Goal: Task Accomplishment & Management: Complete application form

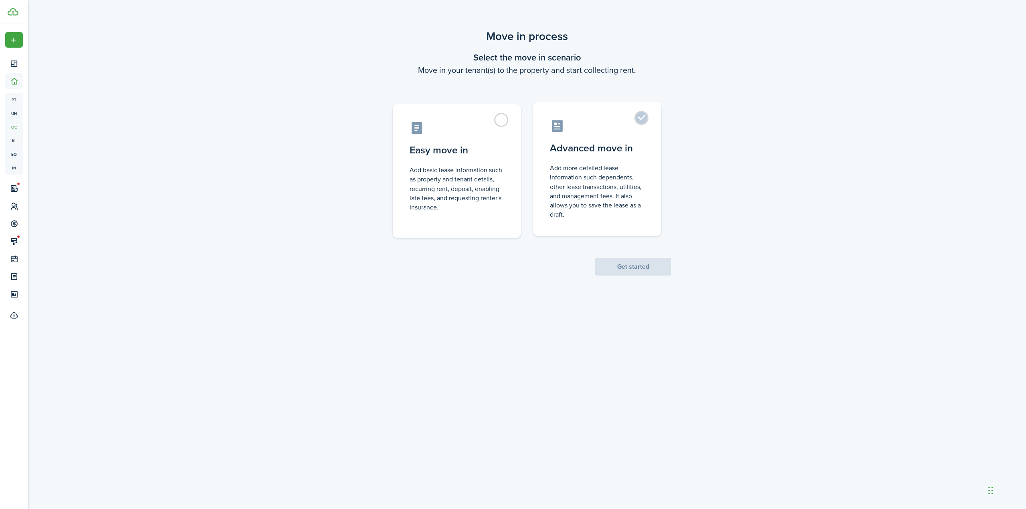
click at [639, 126] on control-radio-card-icon at bounding box center [597, 126] width 95 height 14
radio input "true"
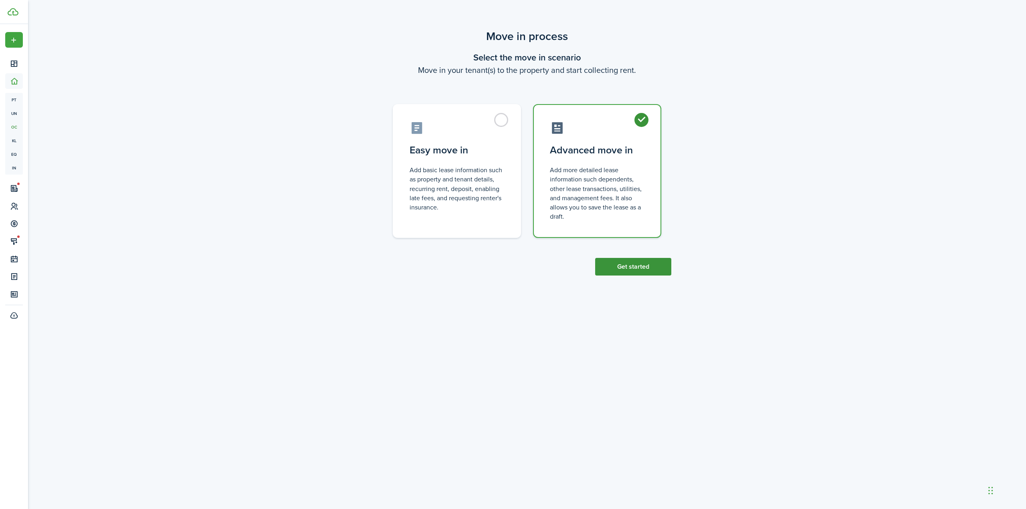
click at [639, 269] on button "Get started" at bounding box center [633, 267] width 76 height 18
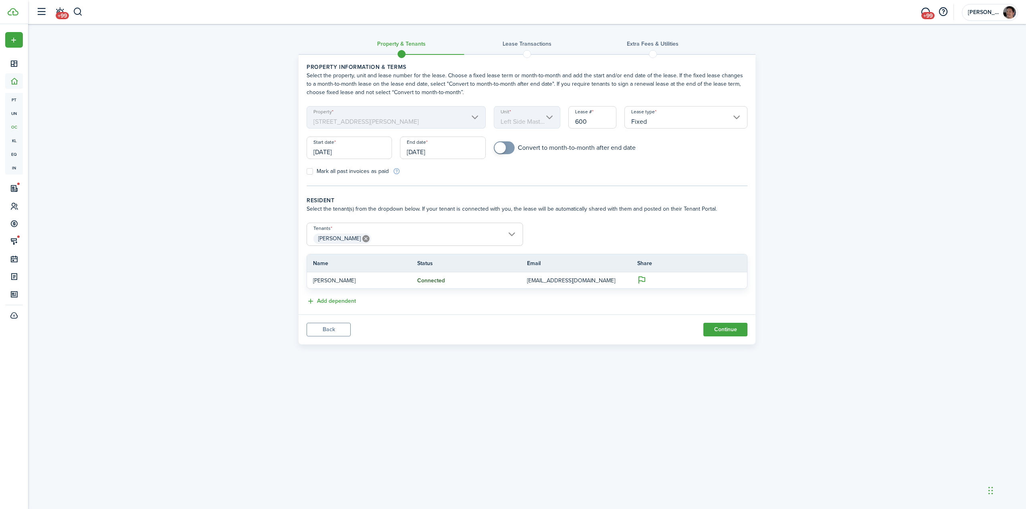
click at [434, 152] on input "[DATE]" at bounding box center [442, 148] width 85 height 22
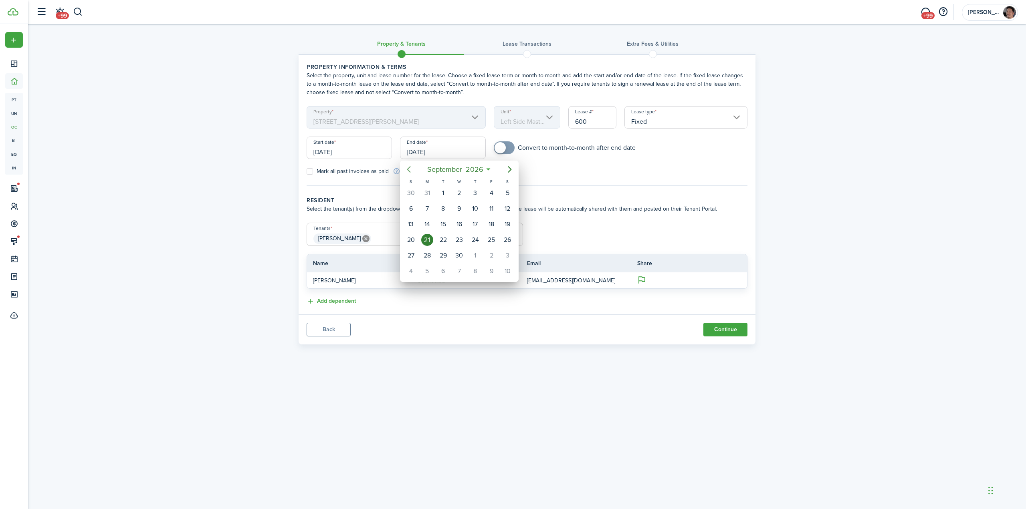
click at [410, 170] on icon "Previous page" at bounding box center [409, 170] width 10 height 10
click at [411, 170] on icon "Previous page" at bounding box center [409, 170] width 10 height 10
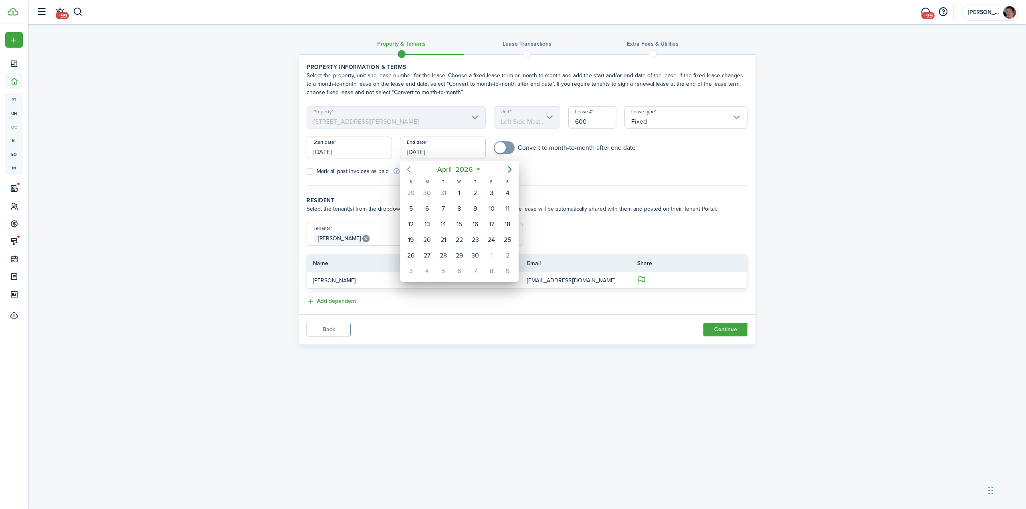
click at [411, 170] on icon "Previous page" at bounding box center [409, 170] width 10 height 10
click at [512, 171] on icon "Next page" at bounding box center [510, 170] width 10 height 10
click at [443, 256] on div "31" at bounding box center [443, 256] width 12 height 12
type input "[DATE]"
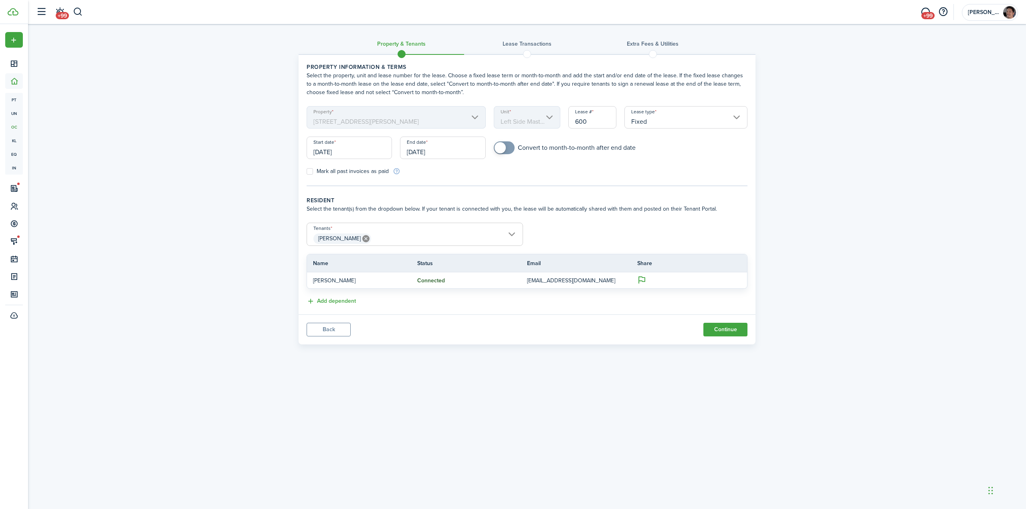
checkbox input "true"
click at [507, 148] on span at bounding box center [504, 147] width 8 height 13
click at [785, 211] on div "Property & Tenants Lease Transactions Extra fees & Utilities Property informati…" at bounding box center [527, 186] width 998 height 325
click at [795, 232] on div "Property & Tenants Lease Transactions Extra fees & Utilities Property informati…" at bounding box center [527, 186] width 998 height 325
click at [727, 331] on button "Continue" at bounding box center [725, 330] width 44 height 14
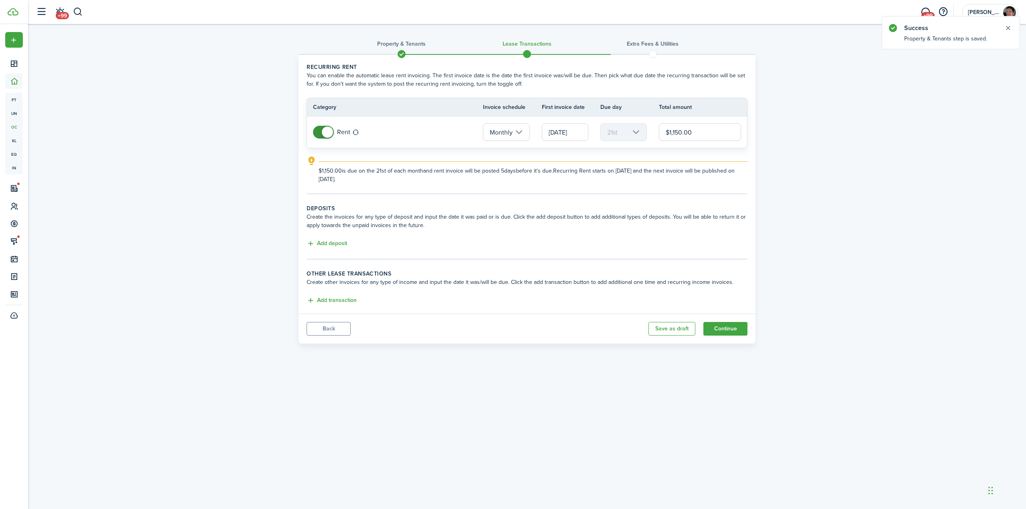
click at [331, 330] on button "Back" at bounding box center [329, 329] width 44 height 14
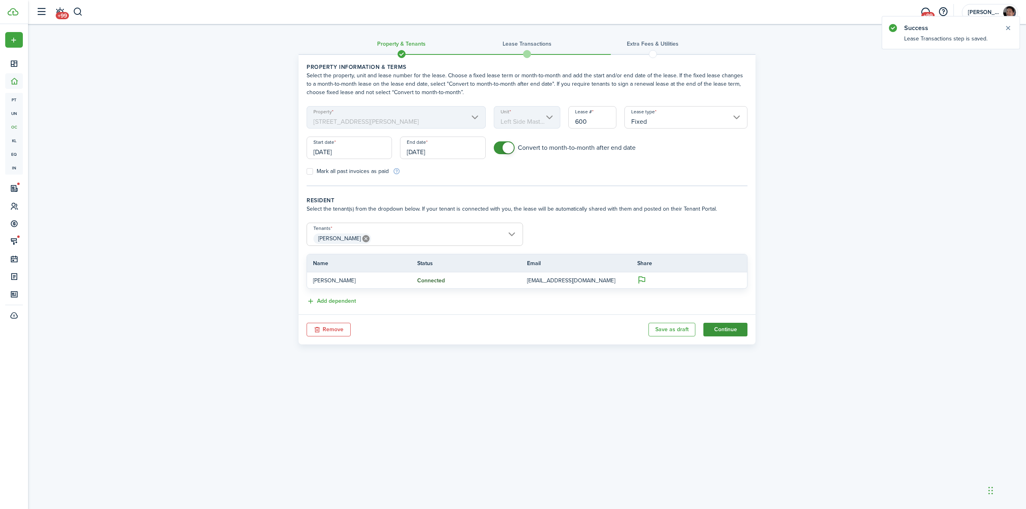
click at [729, 330] on button "Continue" at bounding box center [725, 330] width 44 height 14
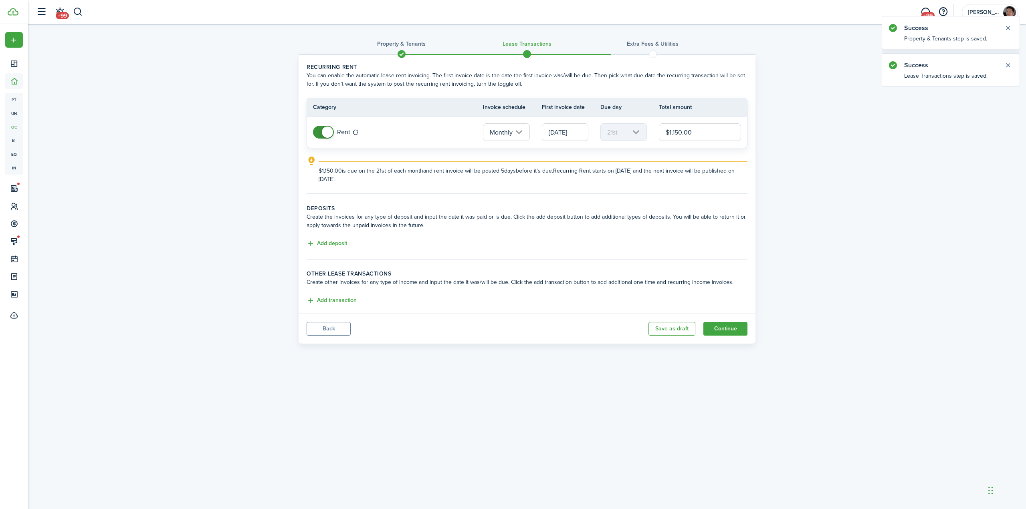
click at [554, 130] on input "[DATE]" at bounding box center [565, 132] width 46 height 18
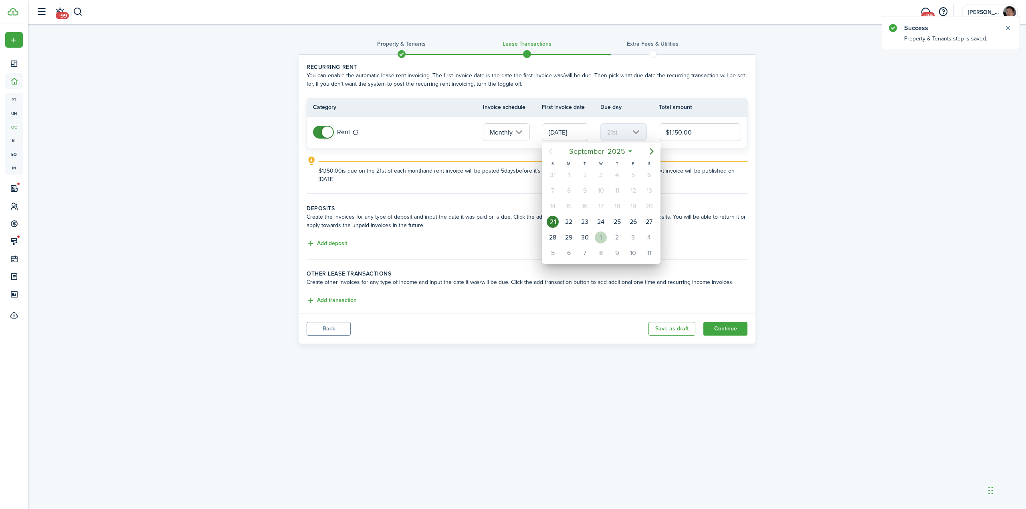
click at [602, 239] on div "1" at bounding box center [601, 238] width 12 height 12
type input "[DATE]"
type input "1st"
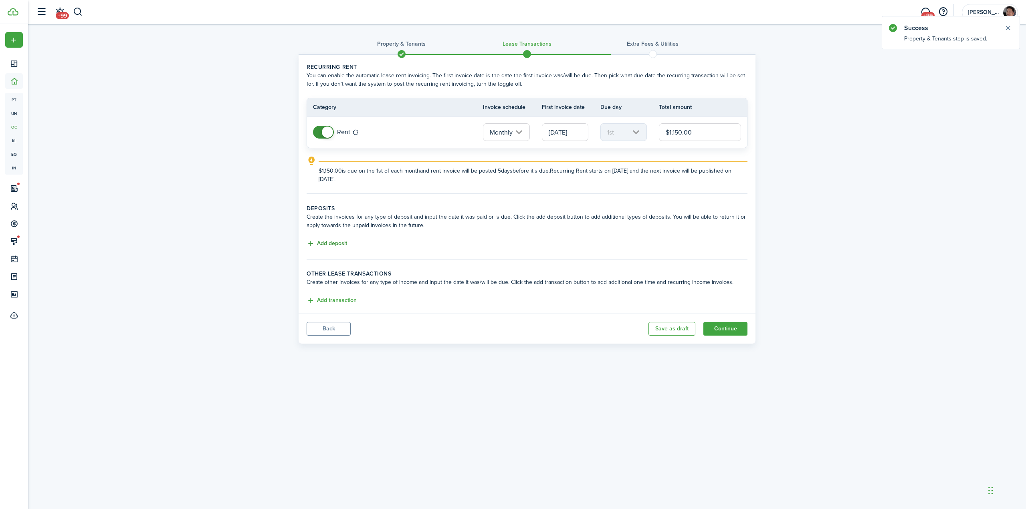
click at [333, 244] on button "Add deposit" at bounding box center [327, 243] width 40 height 9
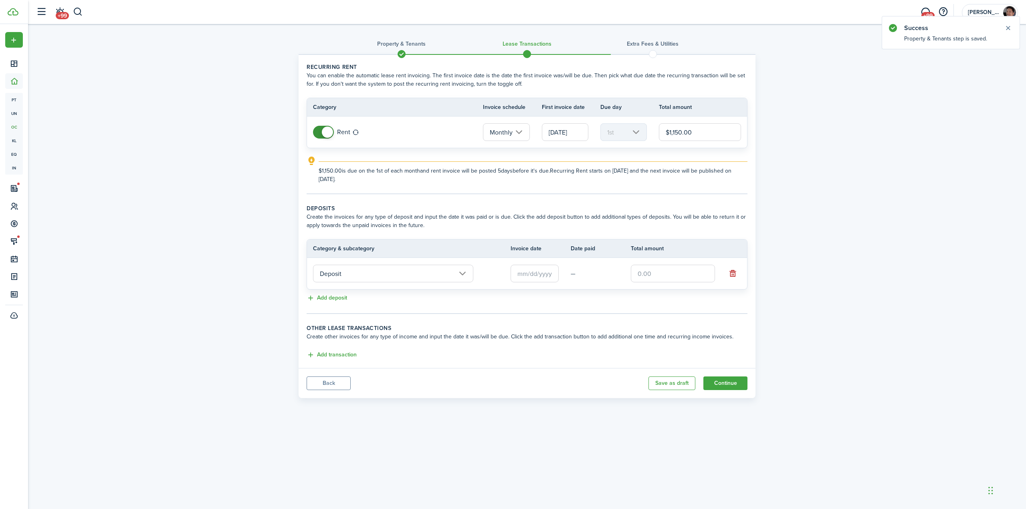
click at [363, 275] on input "Deposit" at bounding box center [393, 274] width 160 height 18
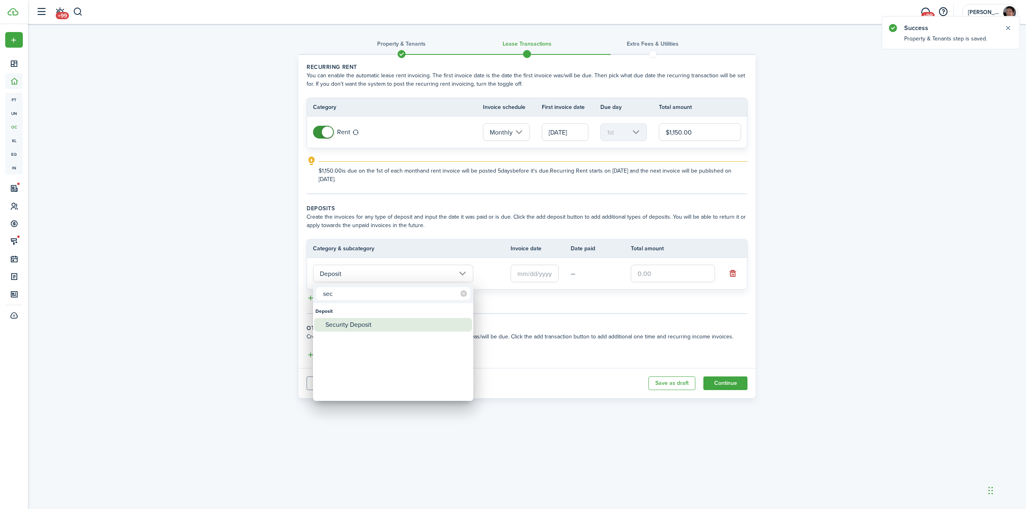
type input "sec"
click at [348, 328] on div "Security Deposit" at bounding box center [396, 325] width 142 height 14
type input "Deposit / Security Deposit"
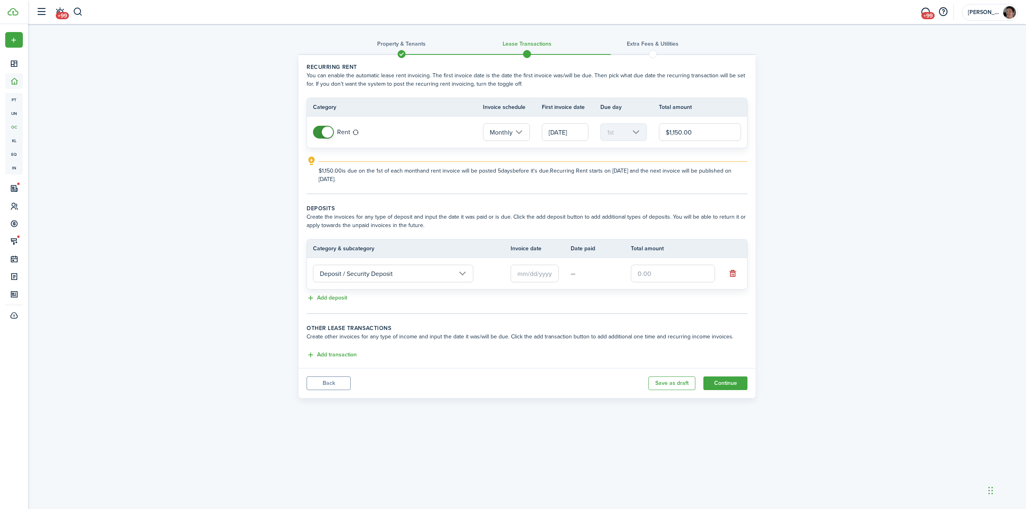
click at [527, 275] on input "text" at bounding box center [535, 274] width 48 height 18
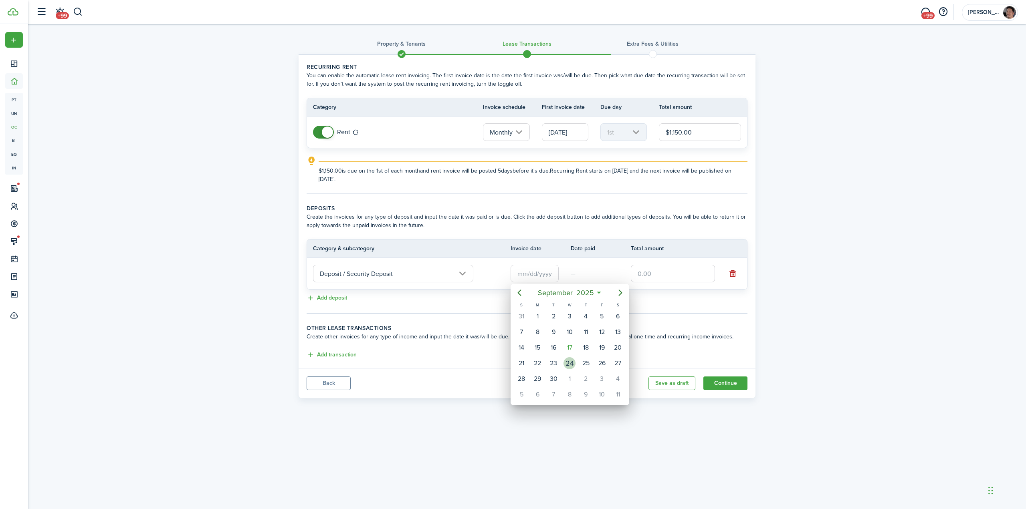
click at [570, 367] on div "24" at bounding box center [570, 364] width 12 height 12
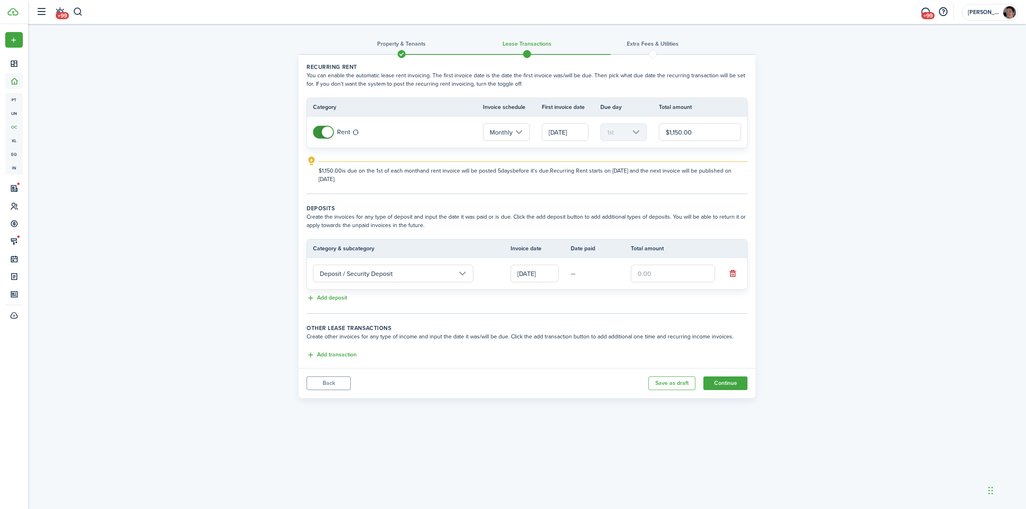
click at [663, 276] on input "text" at bounding box center [673, 274] width 84 height 18
click at [525, 274] on input "[DATE]" at bounding box center [535, 274] width 48 height 18
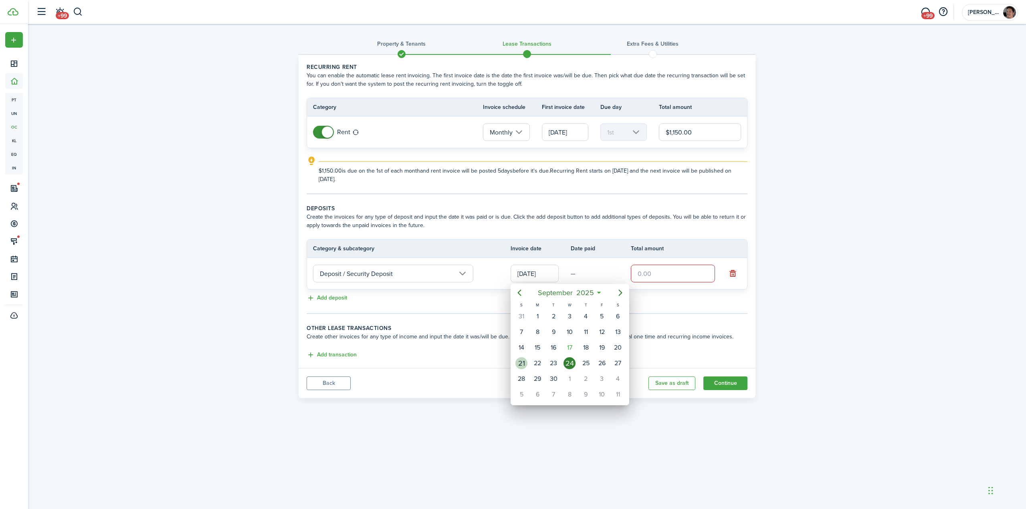
click at [518, 365] on div "21" at bounding box center [521, 364] width 12 height 12
type input "[DATE]"
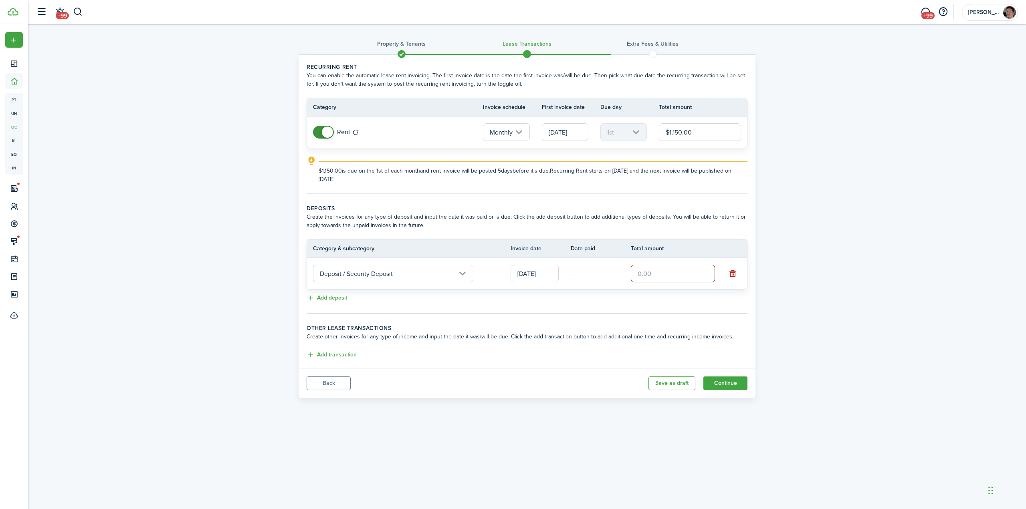
click at [666, 275] on input "text" at bounding box center [673, 274] width 84 height 18
type input "$1,050.00"
click at [337, 357] on button "Add transaction" at bounding box center [332, 355] width 50 height 9
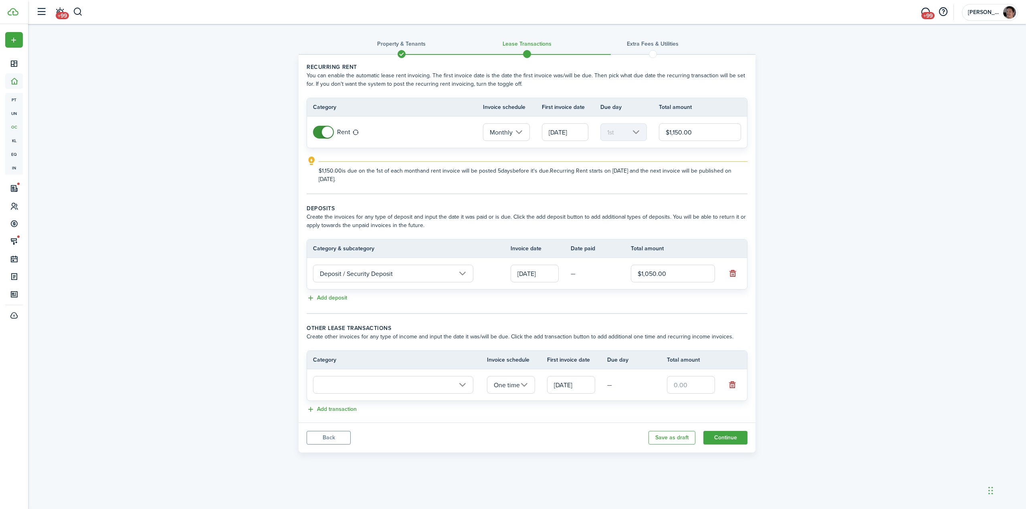
click at [351, 388] on input "text" at bounding box center [393, 385] width 160 height 18
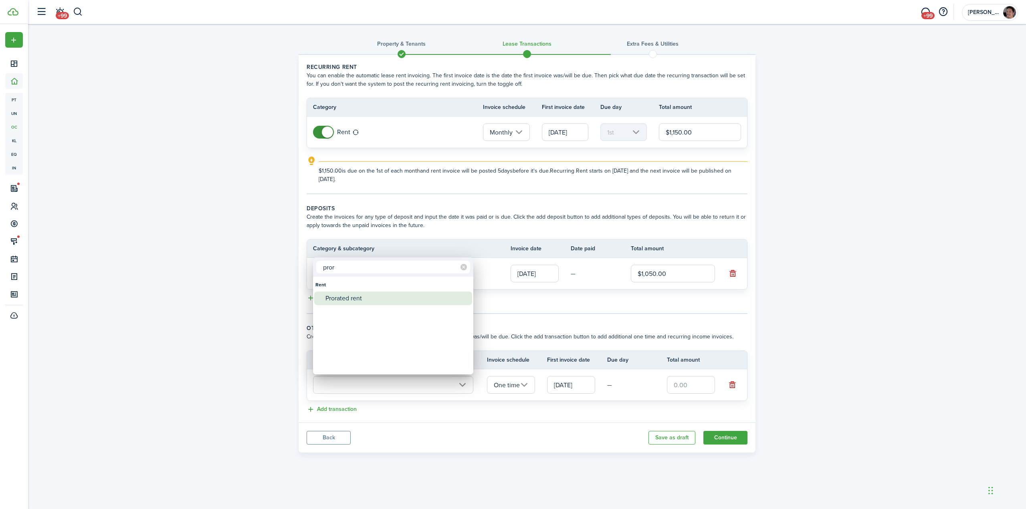
type input "pror"
click at [337, 301] on div "Prorated rent" at bounding box center [396, 299] width 142 height 14
type input "Rent / Prorated rent"
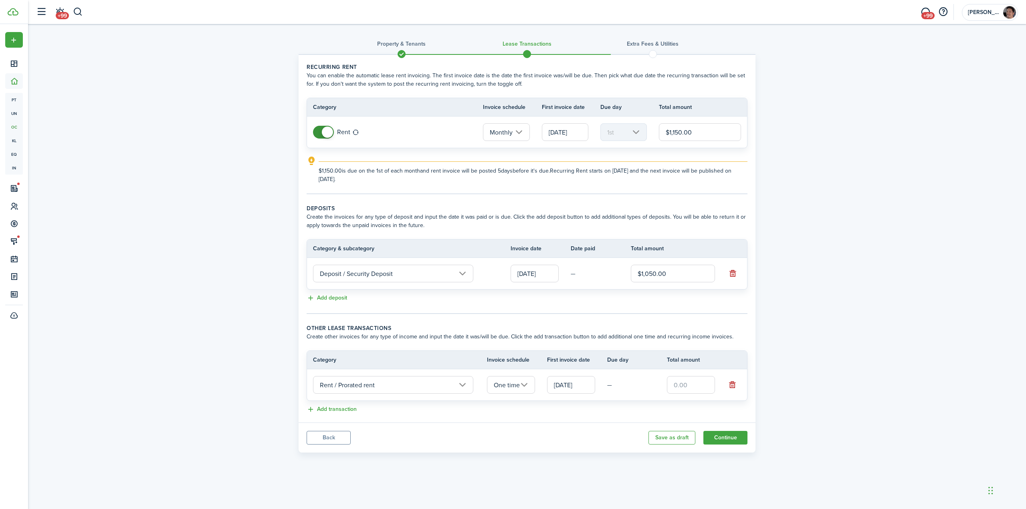
click at [681, 383] on input "text" at bounding box center [691, 385] width 48 height 18
drag, startPoint x: 698, startPoint y: 384, endPoint x: 535, endPoint y: 354, distance: 166.0
click at [539, 354] on table "Category Invoice schedule First invoice date Due day Total amount Rent / Prorat…" at bounding box center [527, 376] width 441 height 51
type input "$383.33"
click at [727, 438] on button "Continue" at bounding box center [725, 438] width 44 height 14
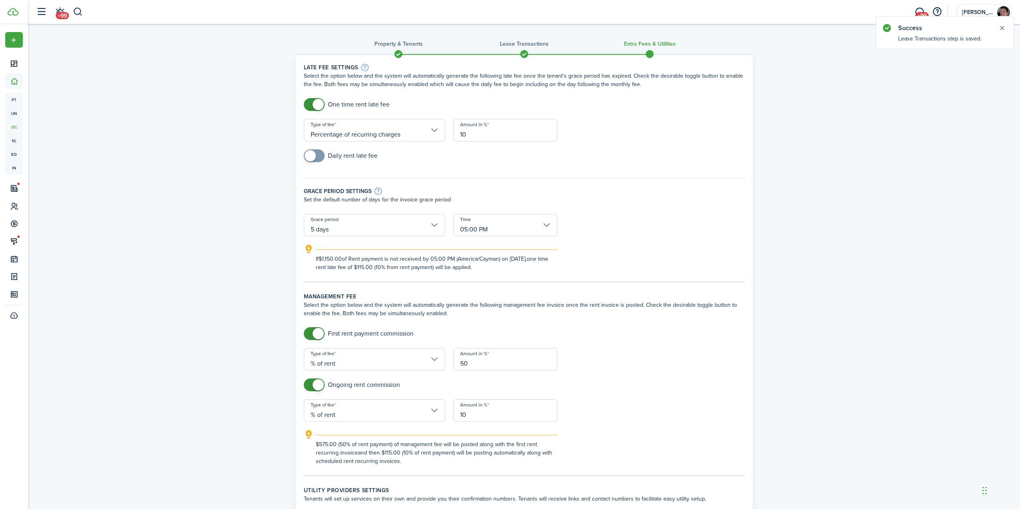
click at [369, 129] on input "Percentage of recurring charges" at bounding box center [374, 130] width 141 height 22
drag, startPoint x: 370, startPoint y: 166, endPoint x: 387, endPoint y: 166, distance: 16.9
click at [370, 168] on div "Percentage of outstanding charges" at bounding box center [365, 165] width 98 height 14
type input "Percentage of outstanding charges"
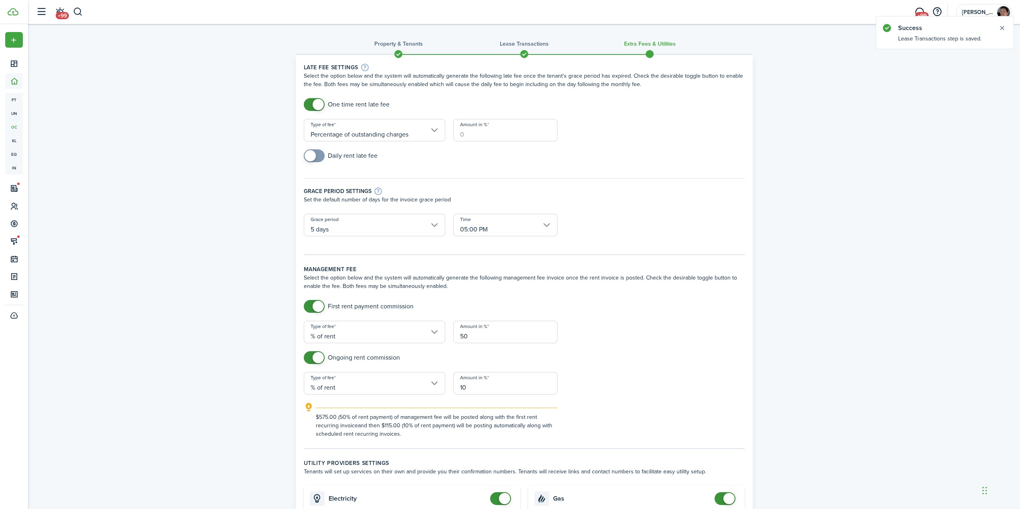
click at [487, 136] on input "Amount in %" at bounding box center [505, 130] width 104 height 22
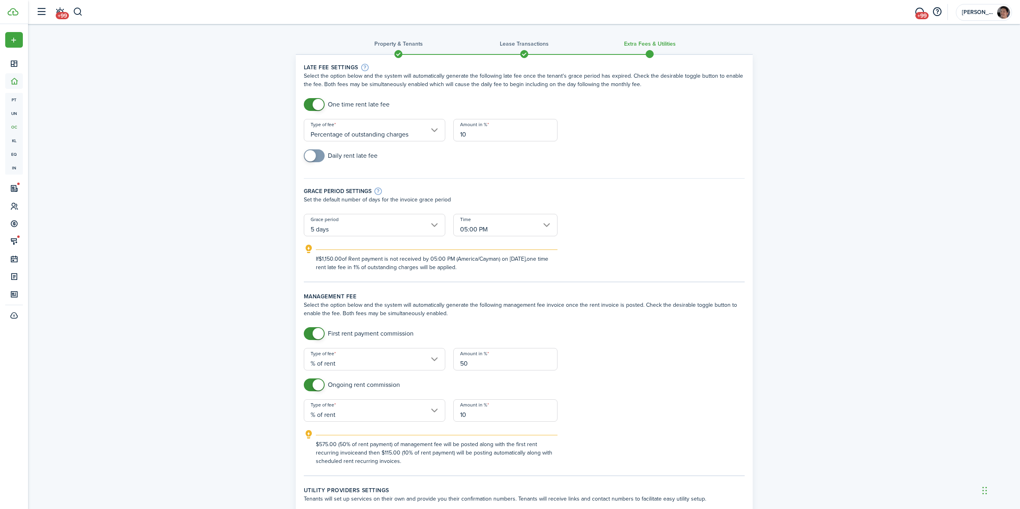
type input "10"
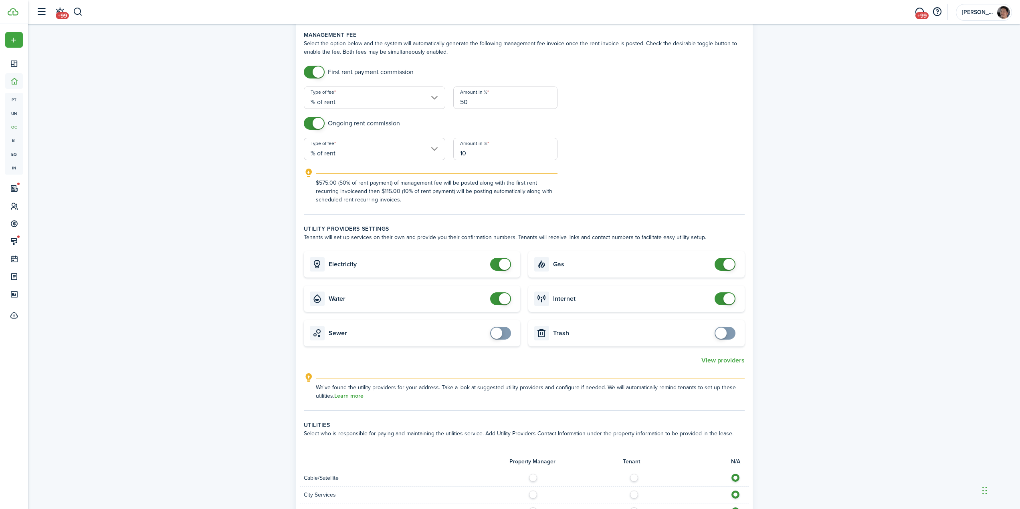
scroll to position [281, 0]
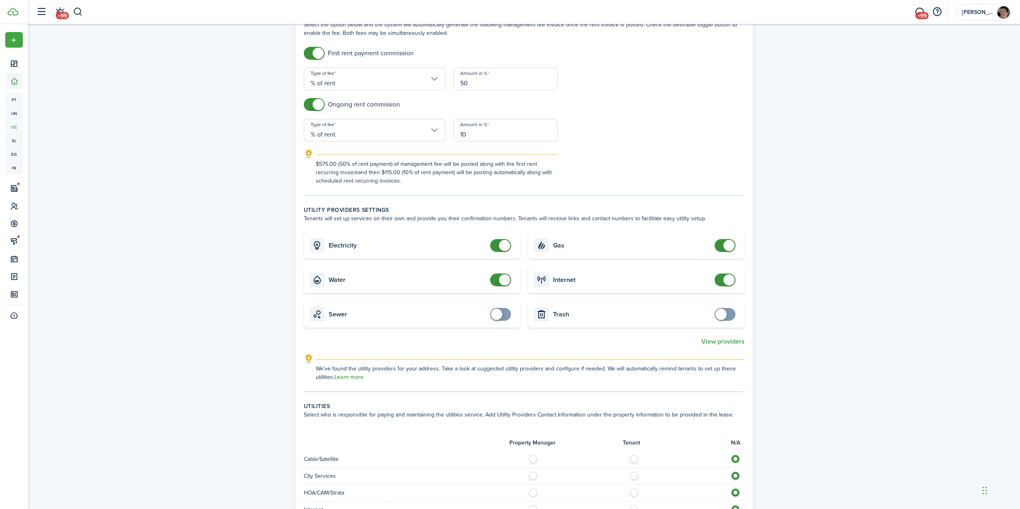
checkbox input "false"
click at [501, 248] on span at bounding box center [504, 245] width 11 height 11
checkbox input "false"
click at [499, 282] on span at bounding box center [504, 280] width 11 height 11
checkbox input "false"
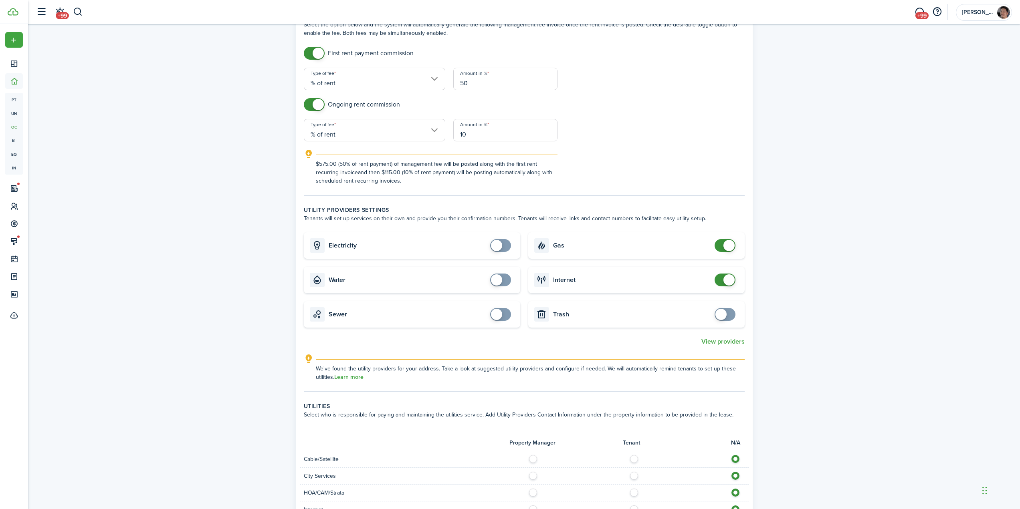
click at [728, 247] on span at bounding box center [728, 245] width 11 height 11
checkbox input "false"
click at [725, 281] on span at bounding box center [728, 280] width 11 height 11
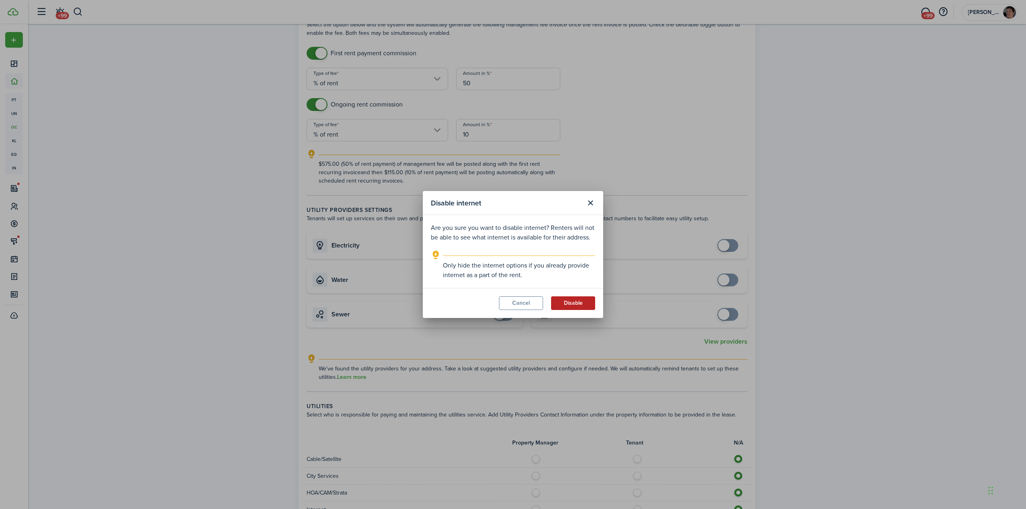
click at [575, 306] on button "Disable" at bounding box center [573, 304] width 44 height 14
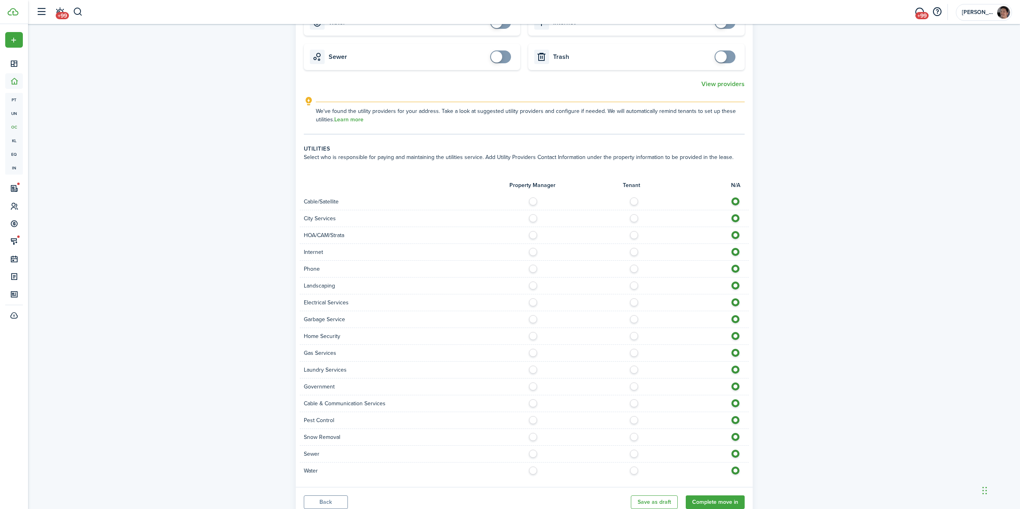
scroll to position [568, 0]
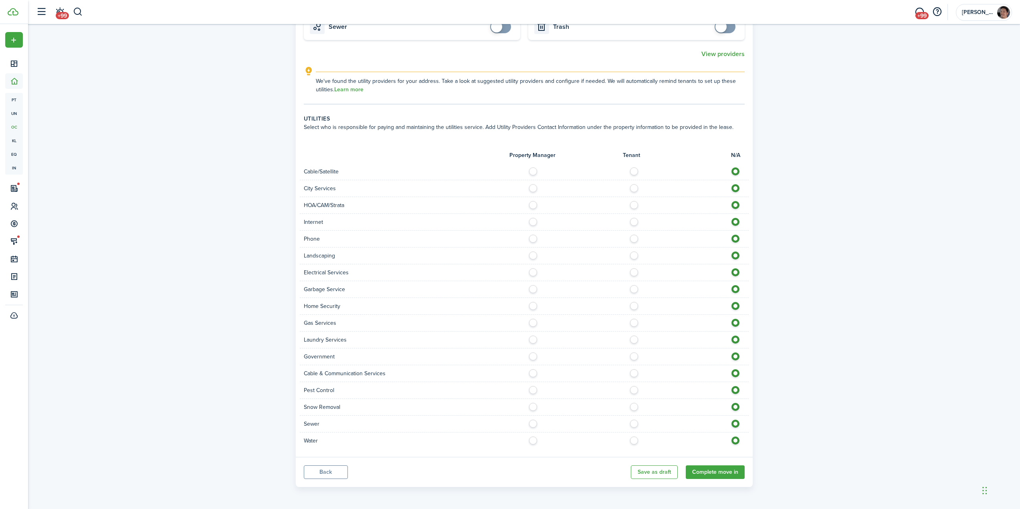
click at [532, 222] on label at bounding box center [535, 220] width 14 height 4
radio input "true"
click at [635, 239] on label at bounding box center [636, 237] width 14 height 4
radio input "true"
click at [532, 256] on label at bounding box center [535, 254] width 14 height 4
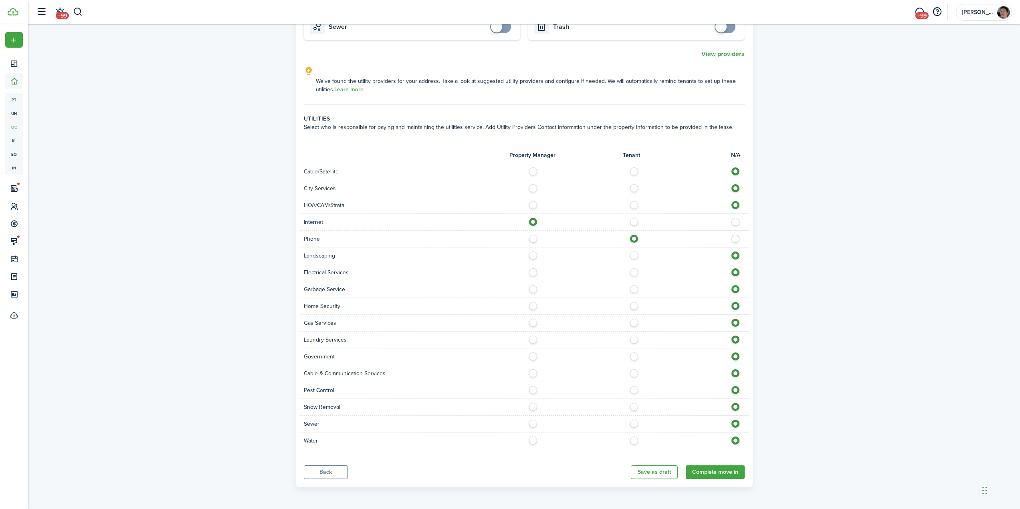
radio input "true"
click at [532, 271] on label at bounding box center [535, 271] width 14 height 4
radio input "true"
click at [534, 289] on label at bounding box center [535, 287] width 14 height 4
radio input "true"
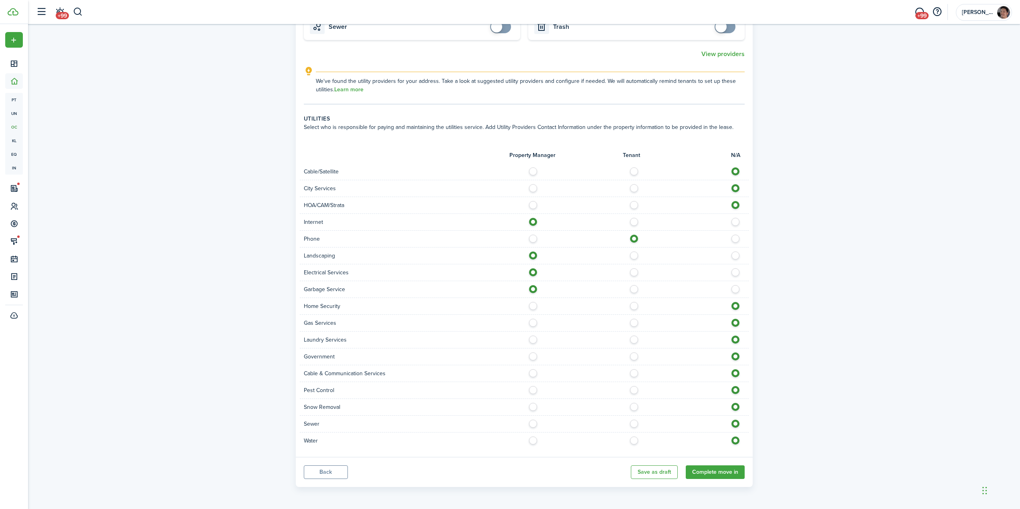
click at [533, 340] on label at bounding box center [535, 338] width 14 height 4
radio input "true"
click at [535, 390] on label at bounding box center [535, 388] width 14 height 4
radio input "true"
click at [635, 407] on label at bounding box center [636, 405] width 14 height 4
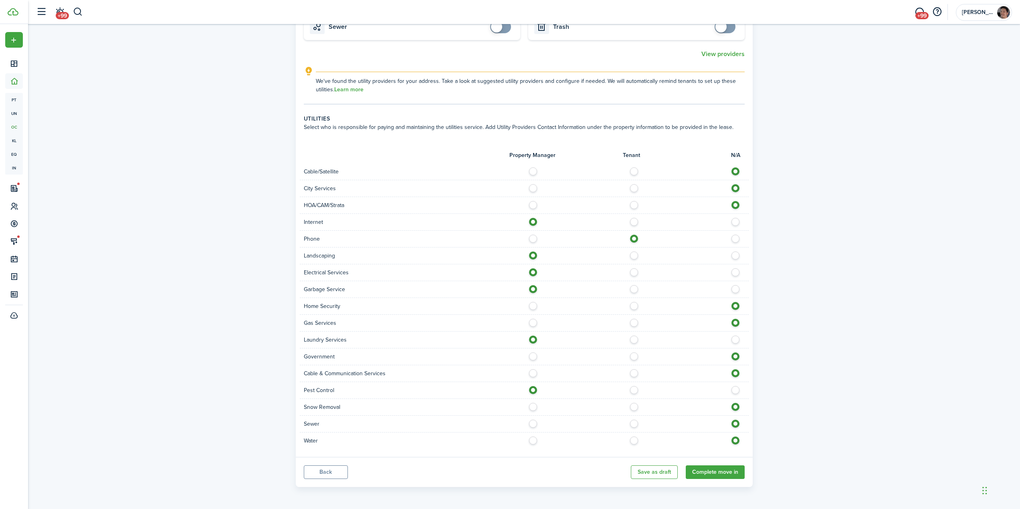
radio input "true"
click at [534, 424] on label at bounding box center [535, 422] width 14 height 4
radio input "true"
click at [534, 440] on label at bounding box center [535, 439] width 14 height 4
radio input "true"
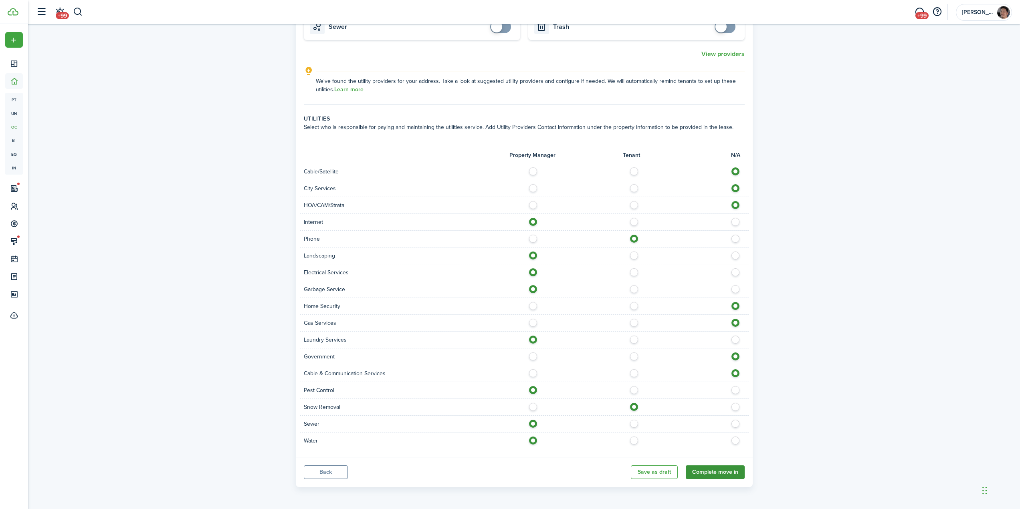
click at [727, 471] on button "Complete move in" at bounding box center [715, 473] width 59 height 14
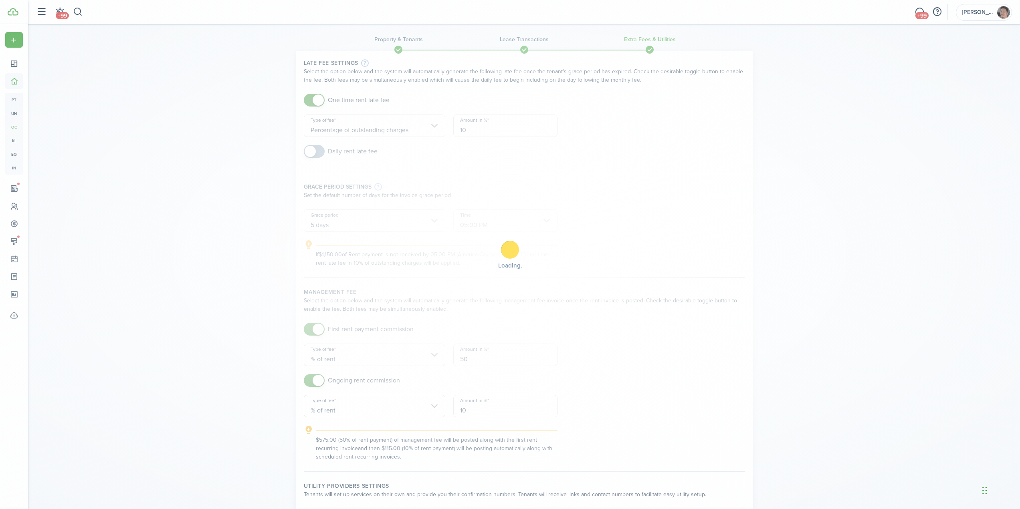
scroll to position [0, 0]
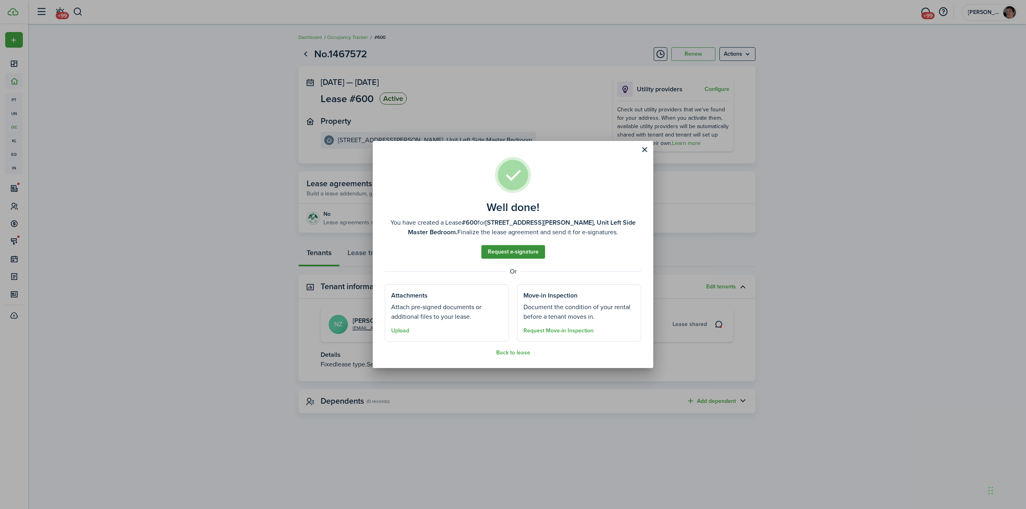
drag, startPoint x: 513, startPoint y: 251, endPoint x: 518, endPoint y: 251, distance: 5.2
click at [513, 251] on link "Request e-signature" at bounding box center [513, 252] width 64 height 14
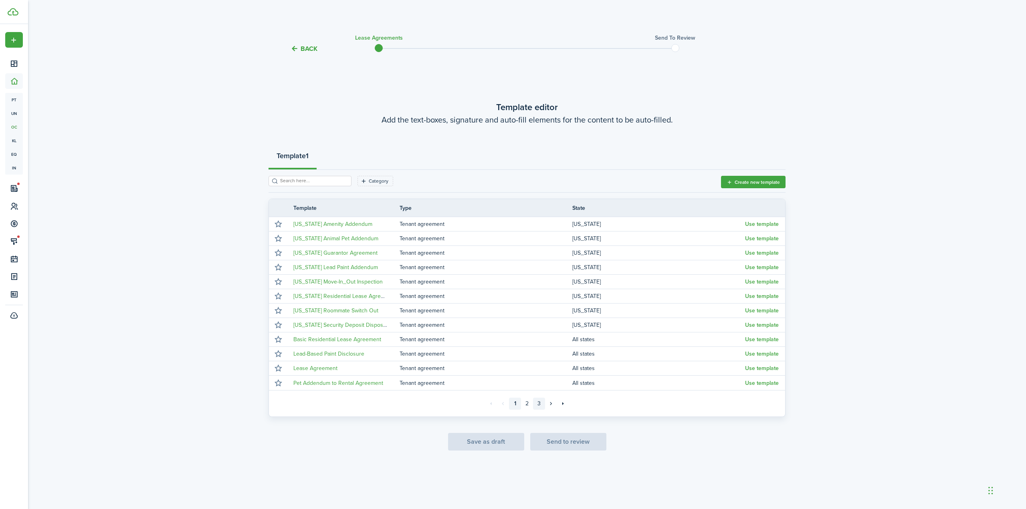
click at [538, 402] on link "3" at bounding box center [539, 404] width 12 height 12
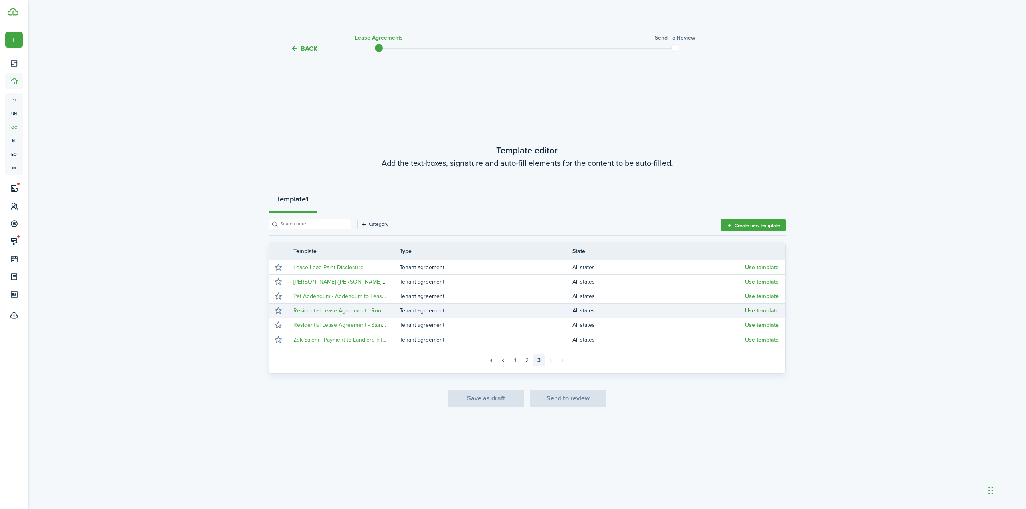
click at [753, 312] on button "Use template" at bounding box center [762, 311] width 34 height 6
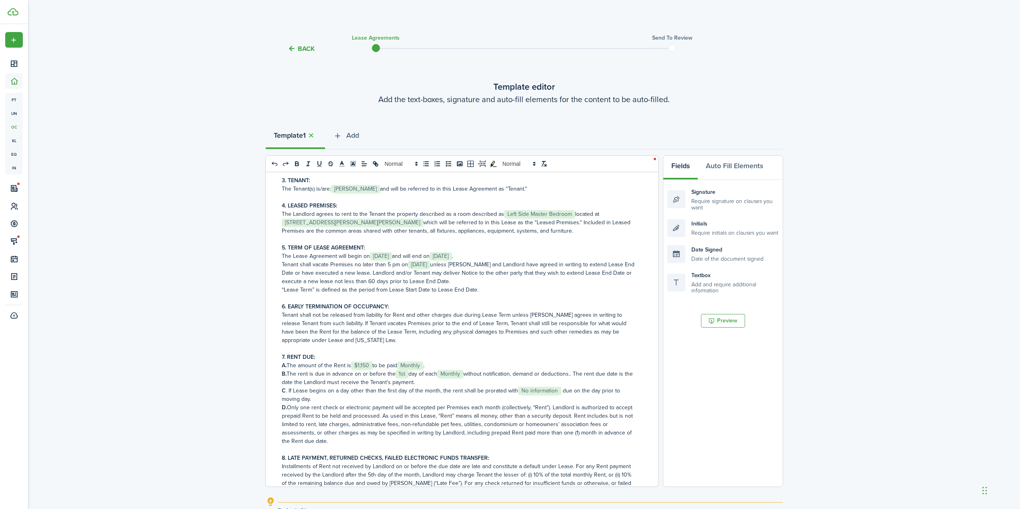
scroll to position [240, 0]
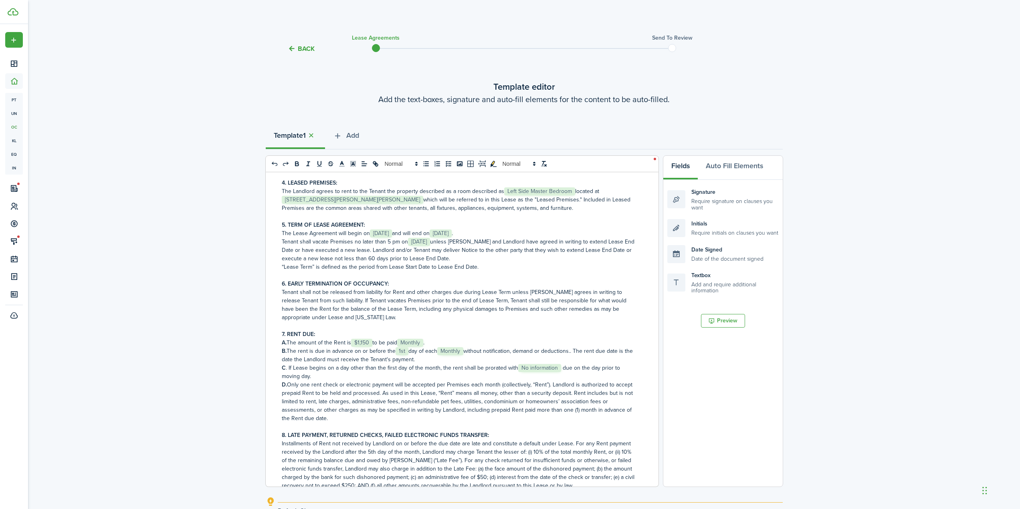
click at [544, 370] on span "No information" at bounding box center [539, 368] width 43 height 8
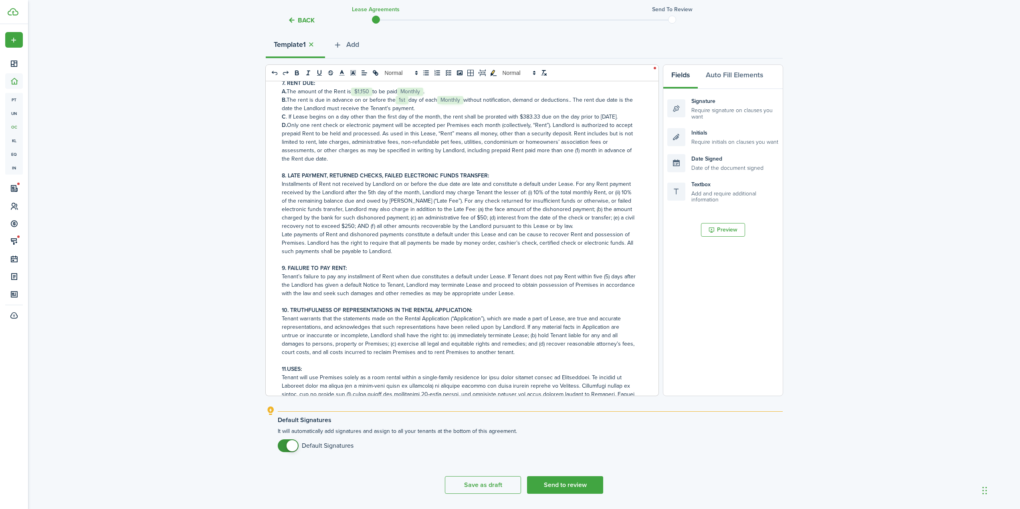
scroll to position [0, 0]
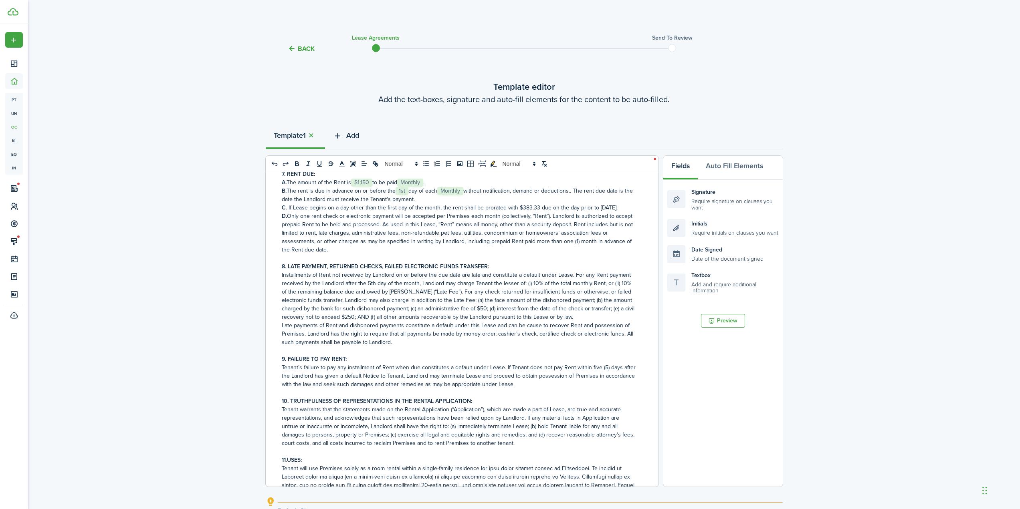
click at [358, 136] on span "Add" at bounding box center [352, 135] width 13 height 11
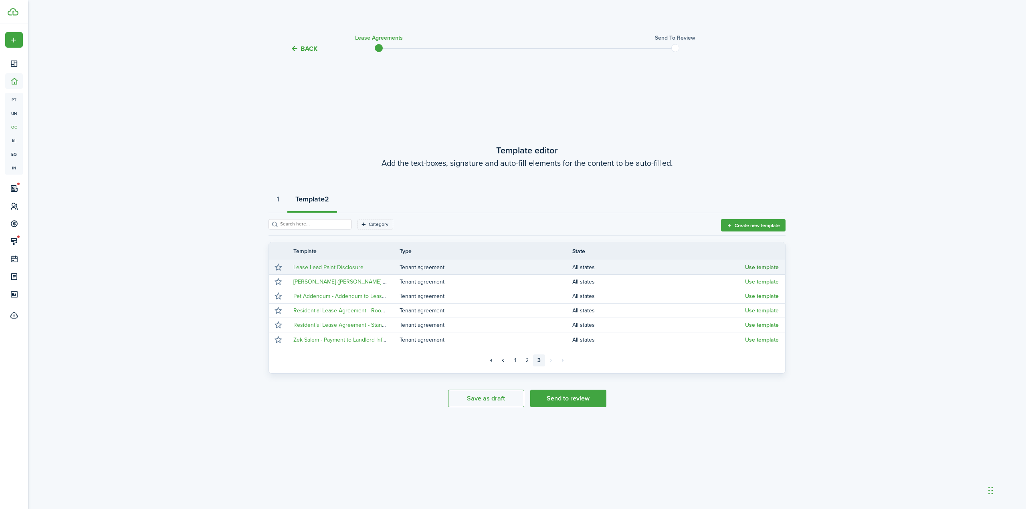
click at [756, 267] on button "Use template" at bounding box center [762, 268] width 34 height 6
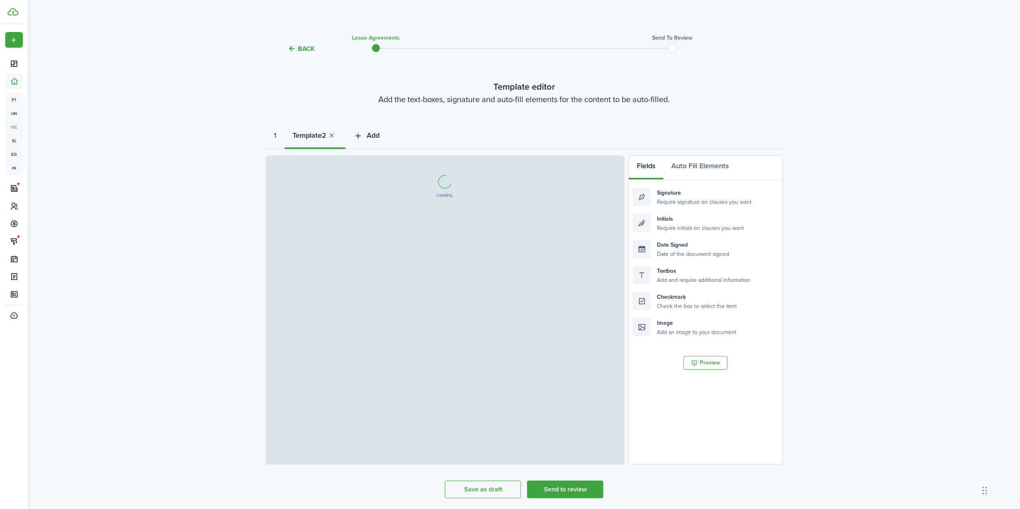
select select "fit"
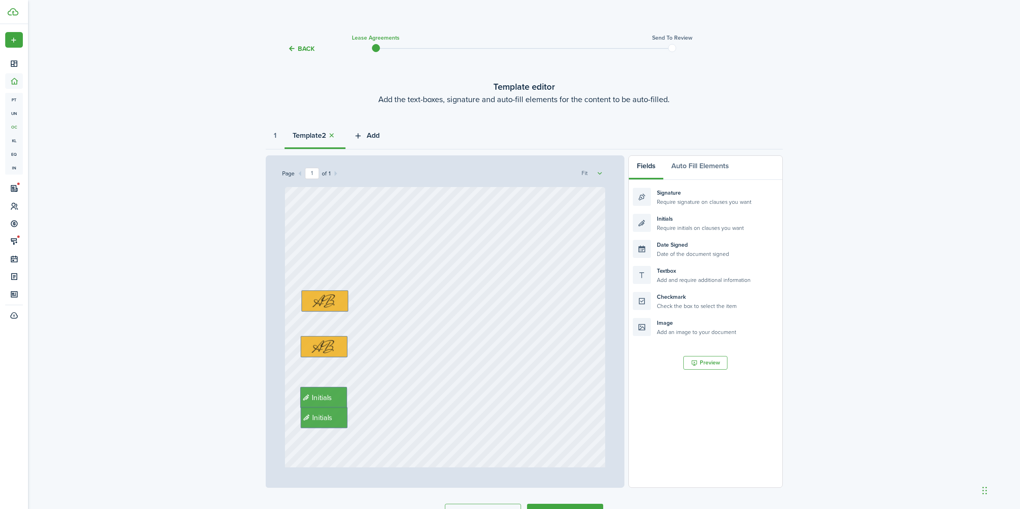
click at [376, 135] on span "Add" at bounding box center [373, 135] width 13 height 11
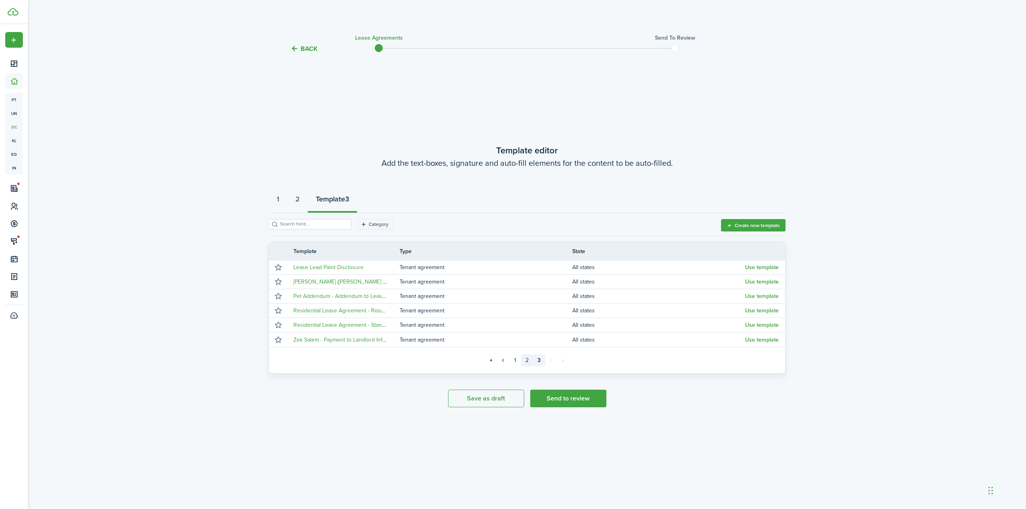
click at [528, 361] on link "2" at bounding box center [527, 361] width 12 height 12
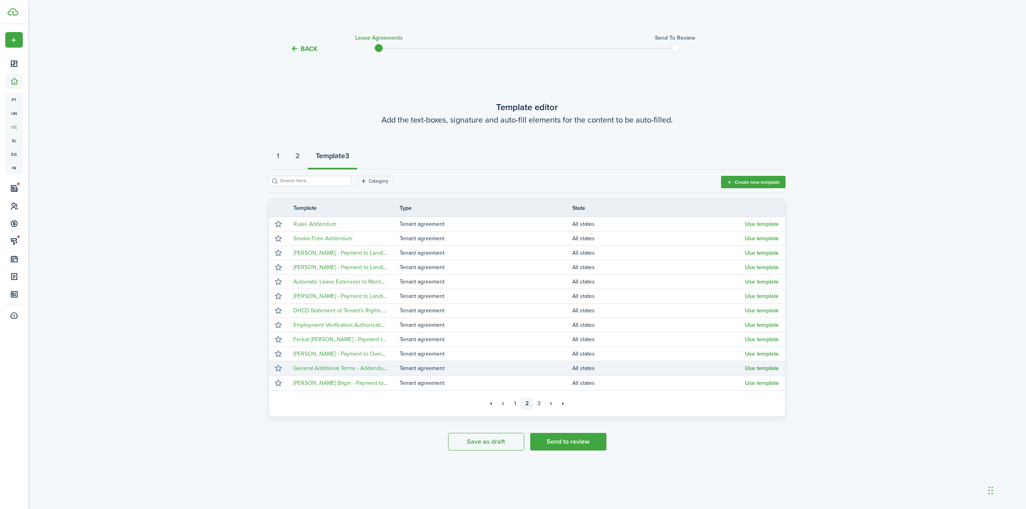
click at [764, 368] on button "Use template" at bounding box center [762, 369] width 34 height 6
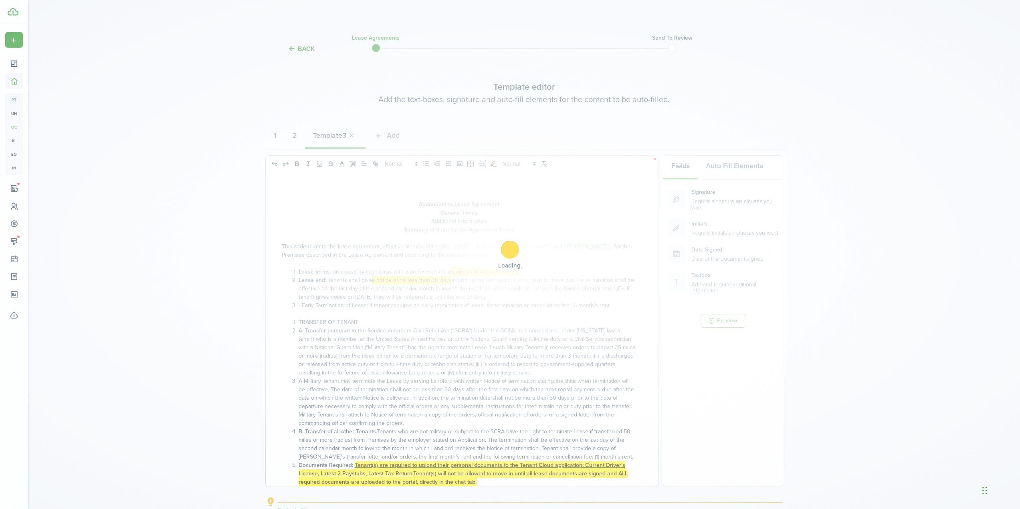
select select "fit"
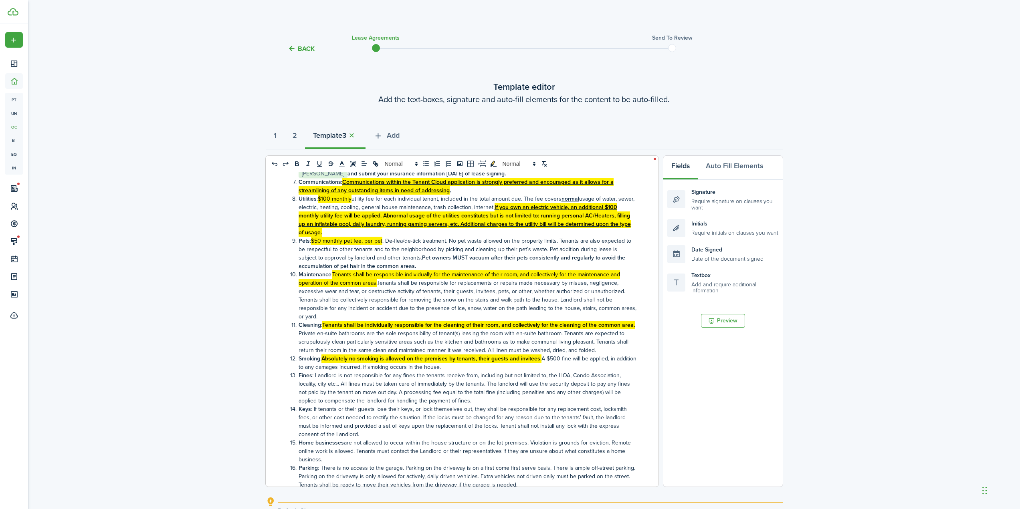
scroll to position [361, 0]
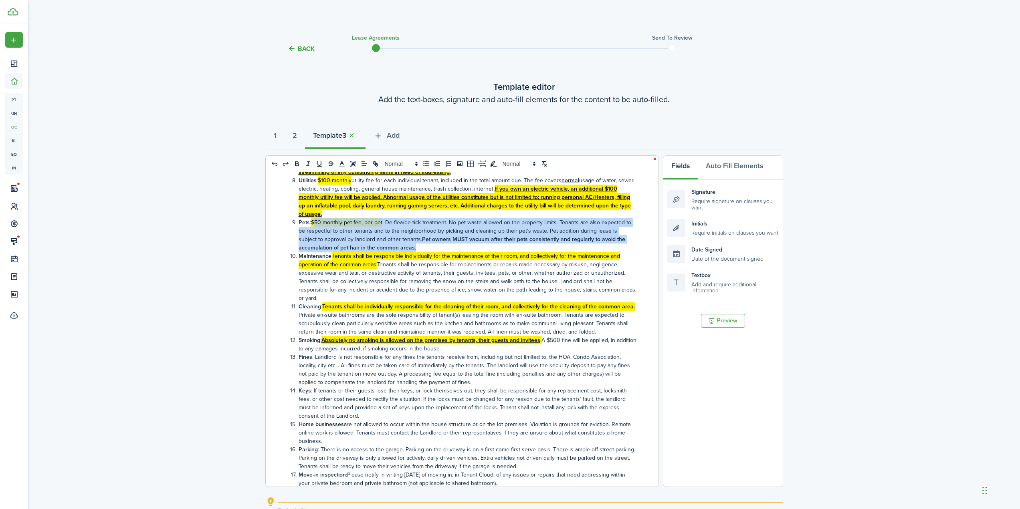
drag, startPoint x: 422, startPoint y: 249, endPoint x: 317, endPoint y: 226, distance: 108.3
click at [317, 226] on li "Pets : $50 monthly pet fee, per pet . De-flea/de-tick treatment. No pet waste a…" at bounding box center [463, 235] width 346 height 34
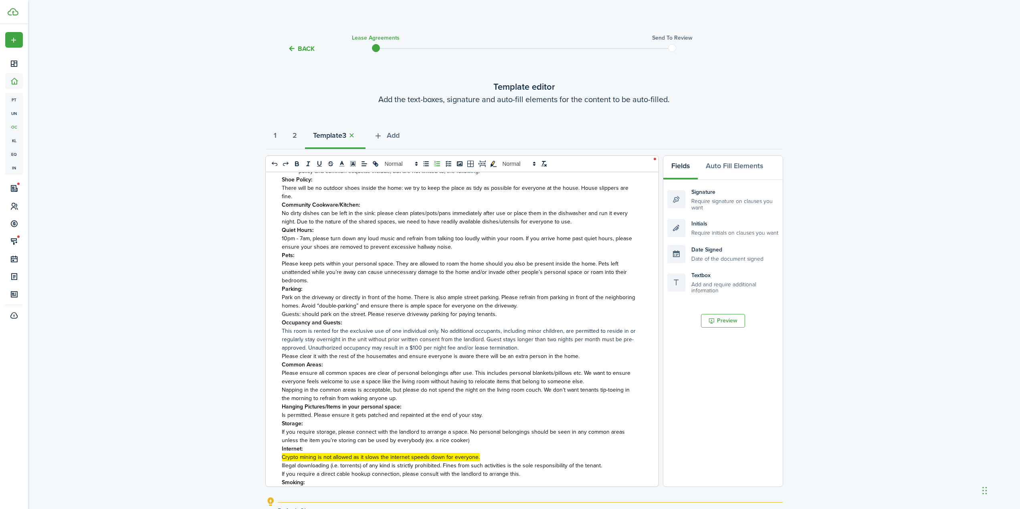
scroll to position [641, 0]
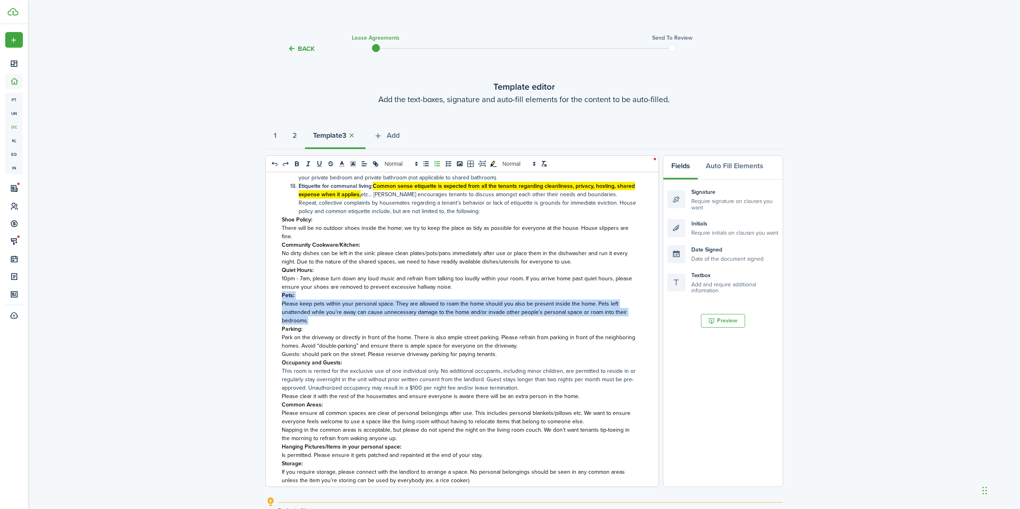
drag, startPoint x: 280, startPoint y: 295, endPoint x: 350, endPoint y: 317, distance: 73.5
click at [350, 317] on div "Addendum to Lease Agreement General Terms Additional Information Summary of Som…" at bounding box center [459, 329] width 387 height 315
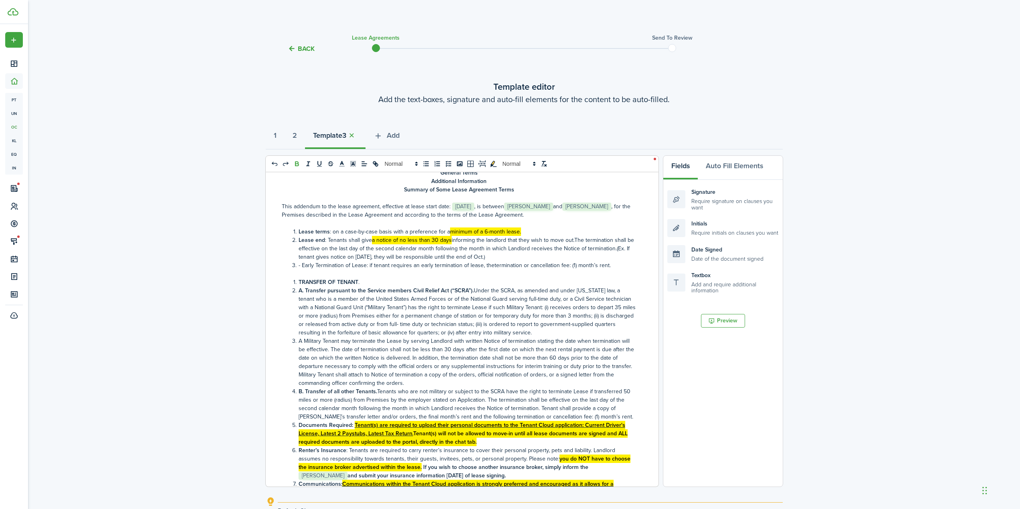
scroll to position [0, 0]
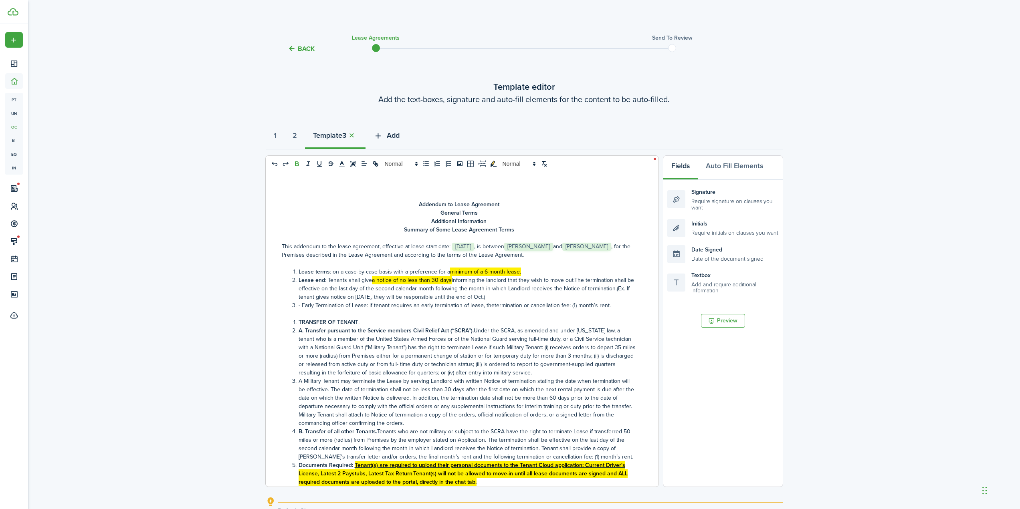
click at [400, 133] on span "Add" at bounding box center [393, 135] width 13 height 11
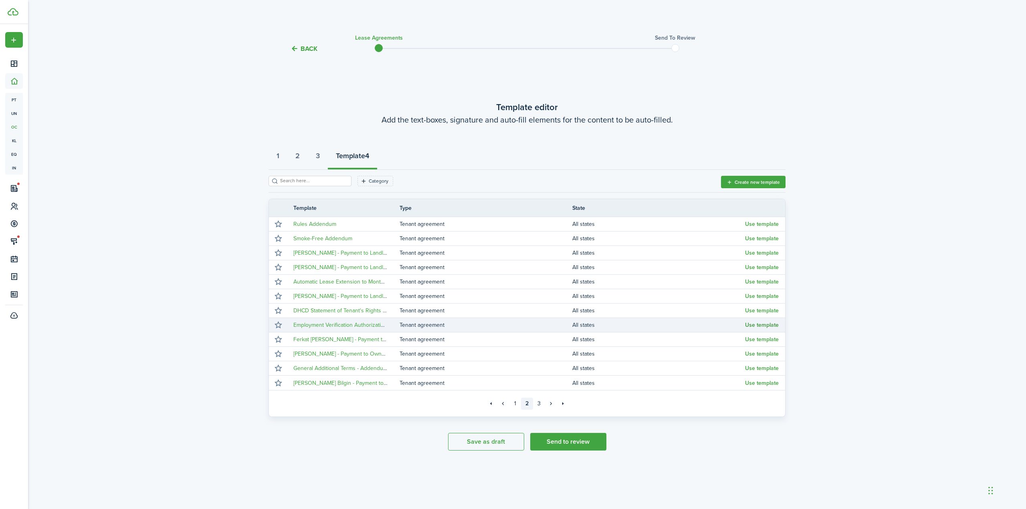
click at [754, 324] on button "Use template" at bounding box center [762, 325] width 34 height 6
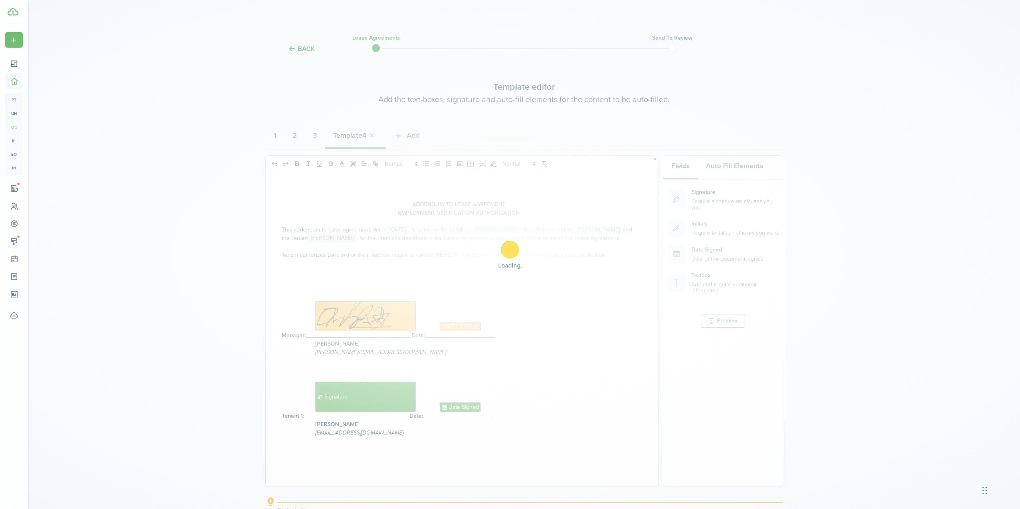
select select "fit"
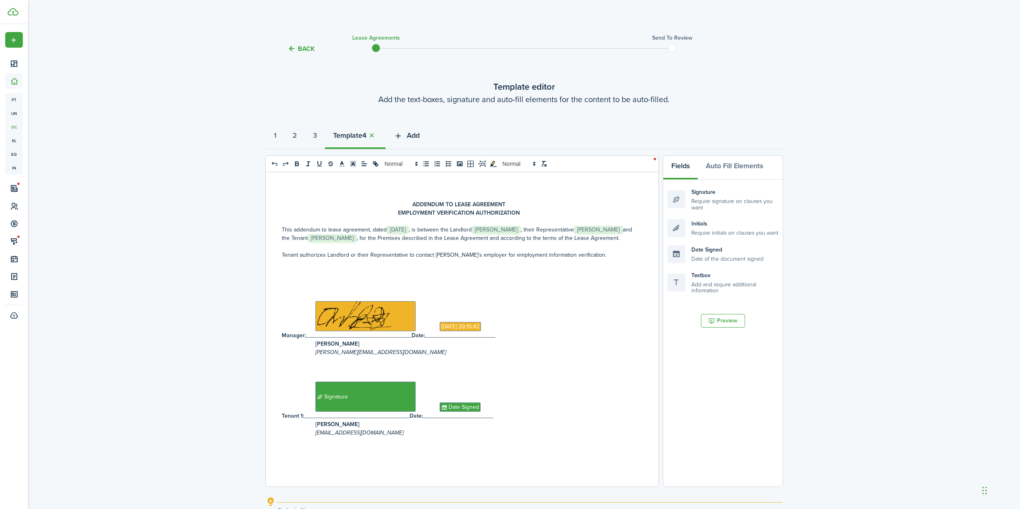
click at [419, 135] on span "Add" at bounding box center [413, 135] width 13 height 11
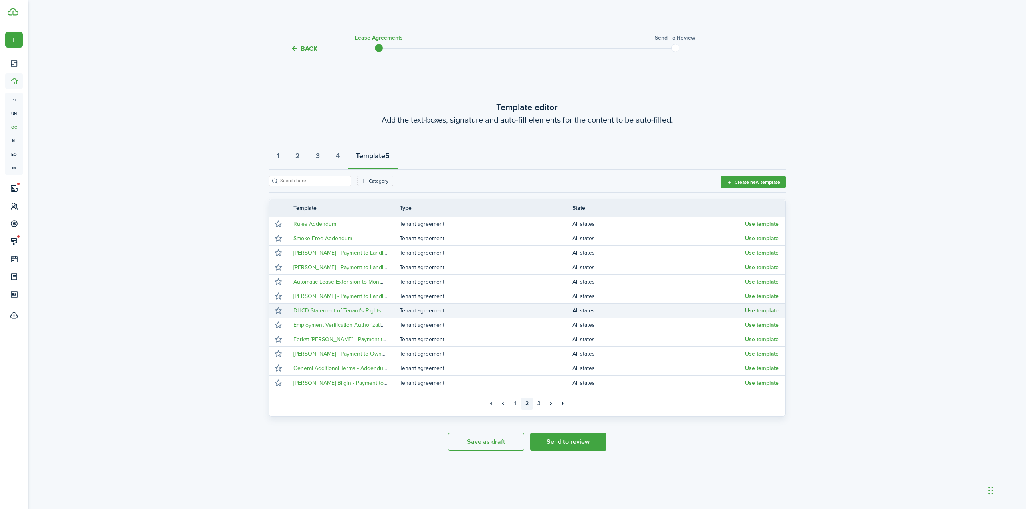
click at [772, 310] on button "Use template" at bounding box center [762, 311] width 34 height 6
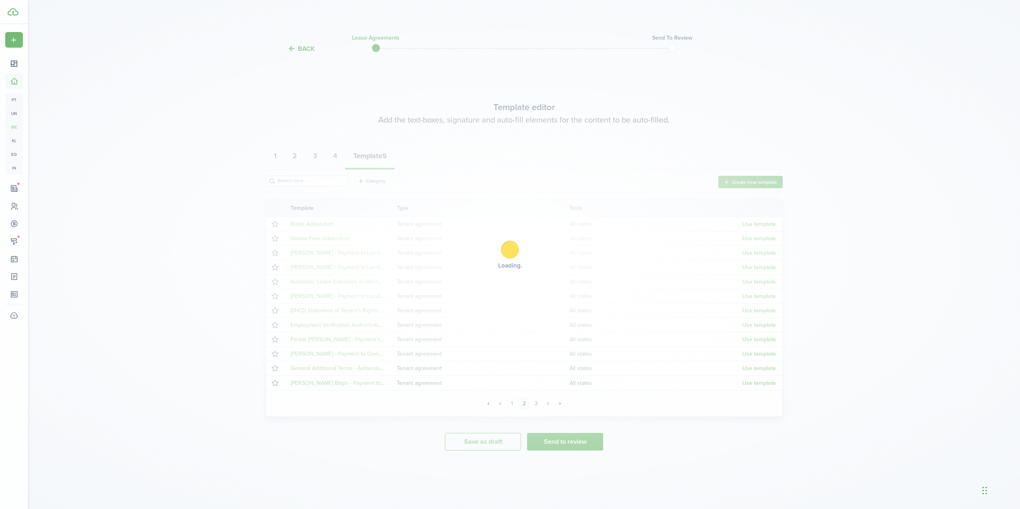
select select "fit"
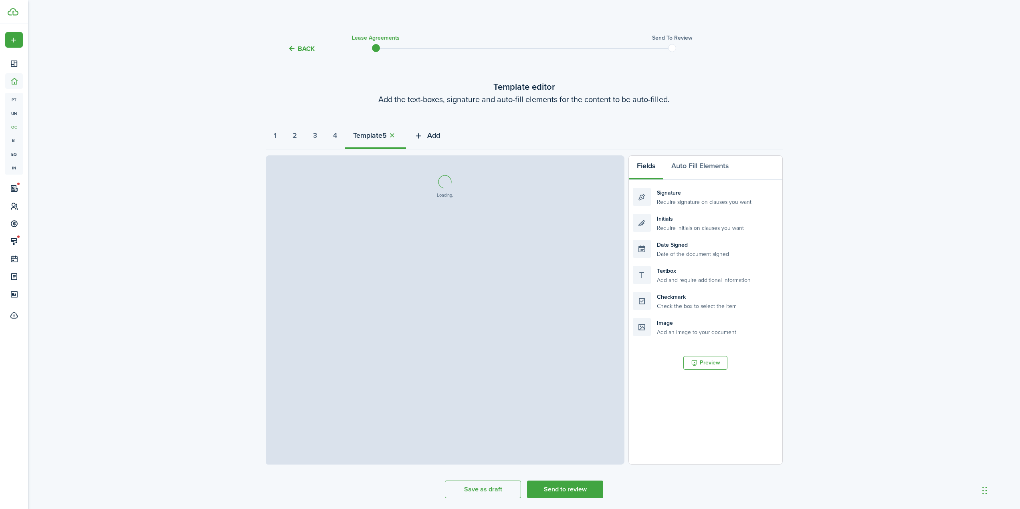
select select "fit"
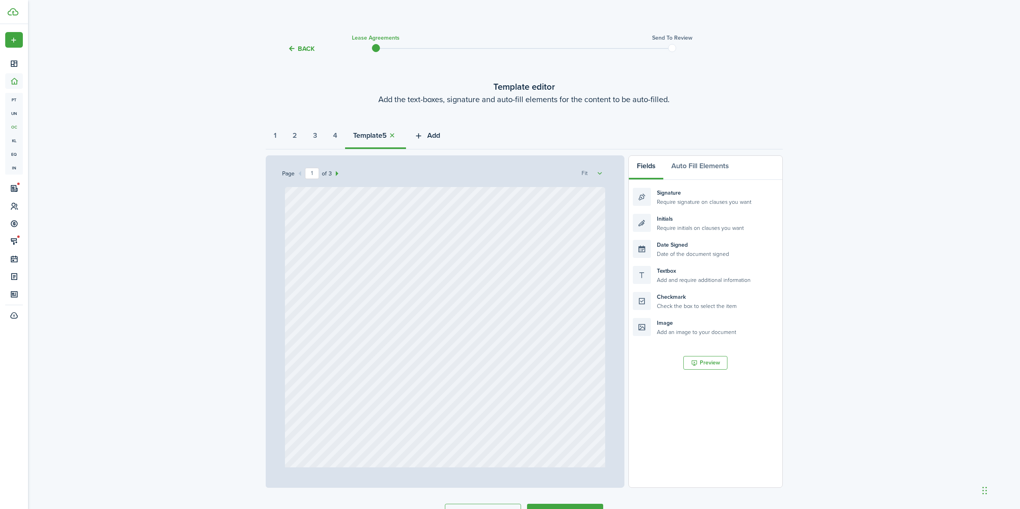
click at [440, 135] on span "Add" at bounding box center [433, 135] width 13 height 11
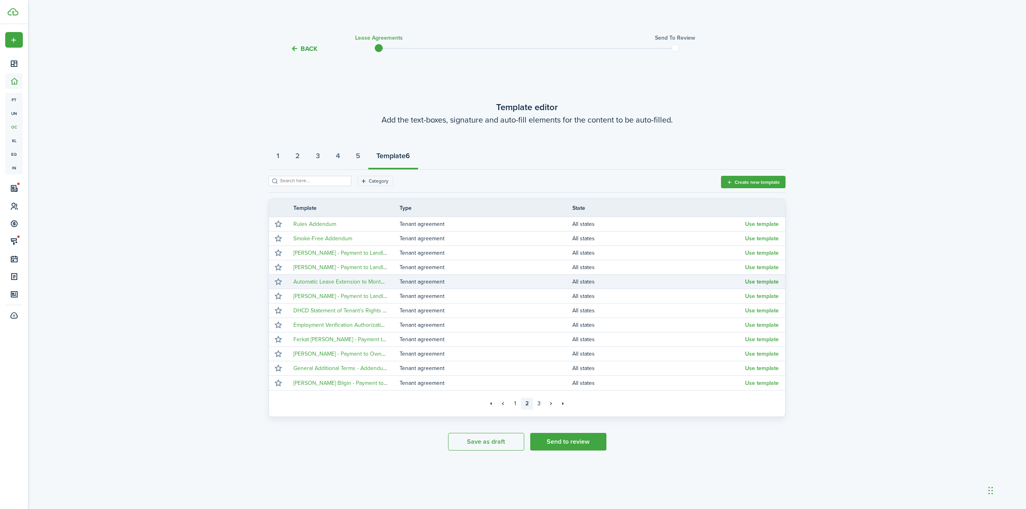
click at [767, 281] on button "Use template" at bounding box center [762, 282] width 34 height 6
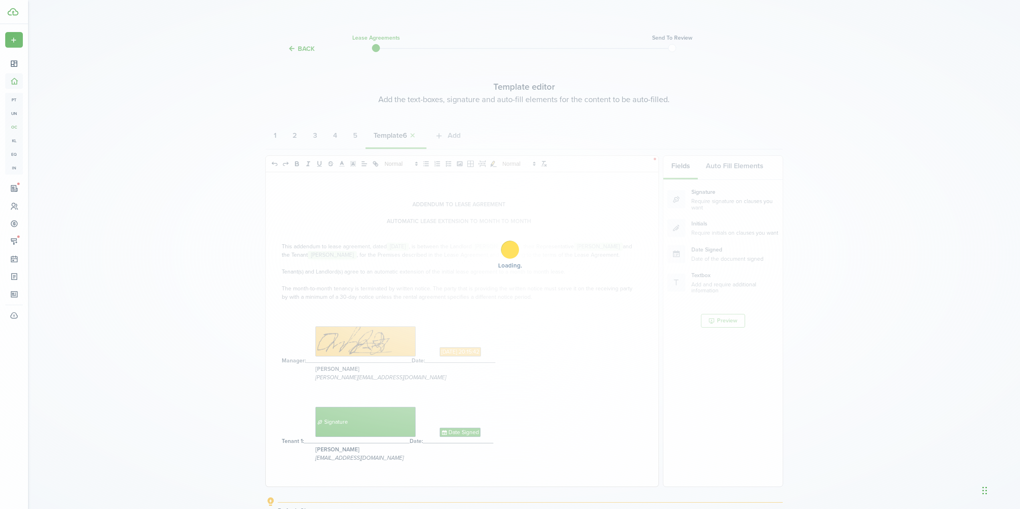
select select "fit"
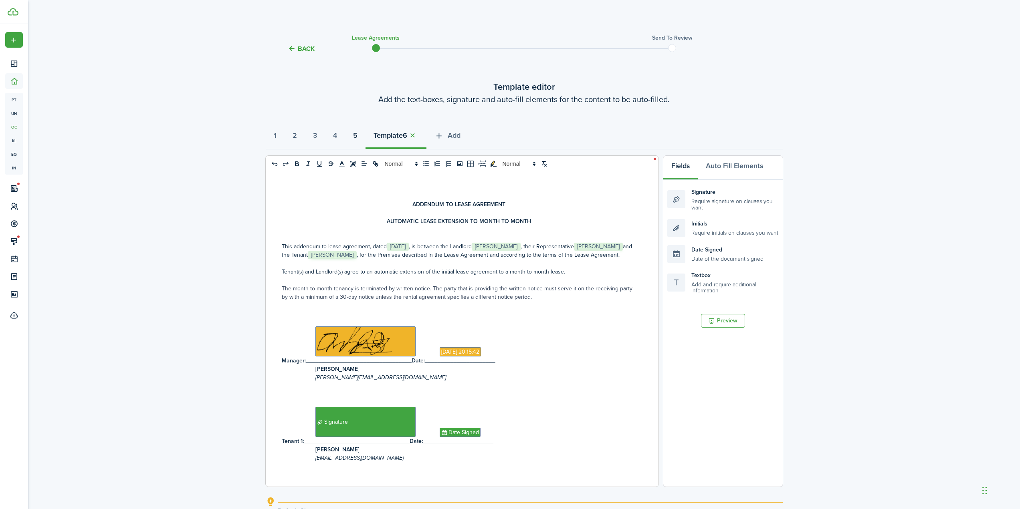
click at [358, 136] on strong "5" at bounding box center [355, 135] width 4 height 11
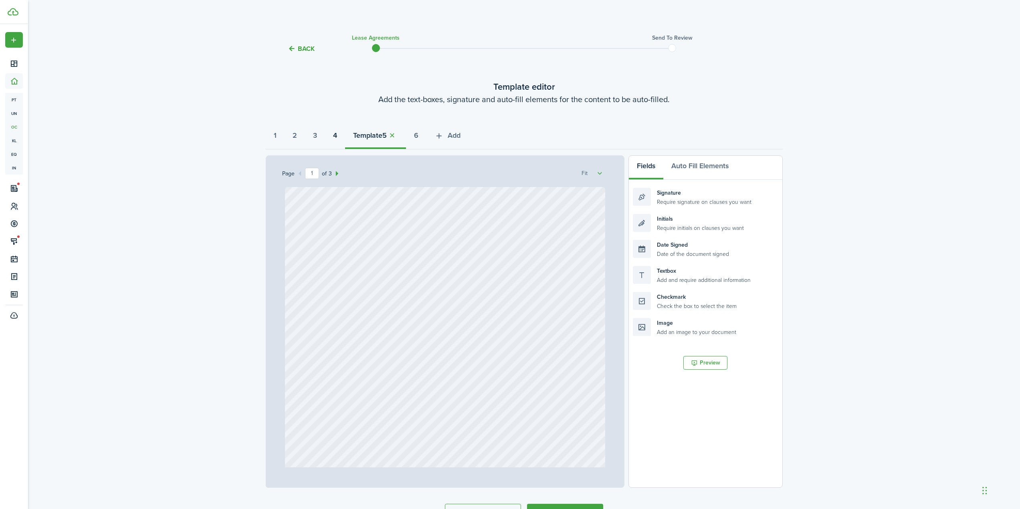
click at [336, 133] on button "4" at bounding box center [335, 137] width 20 height 24
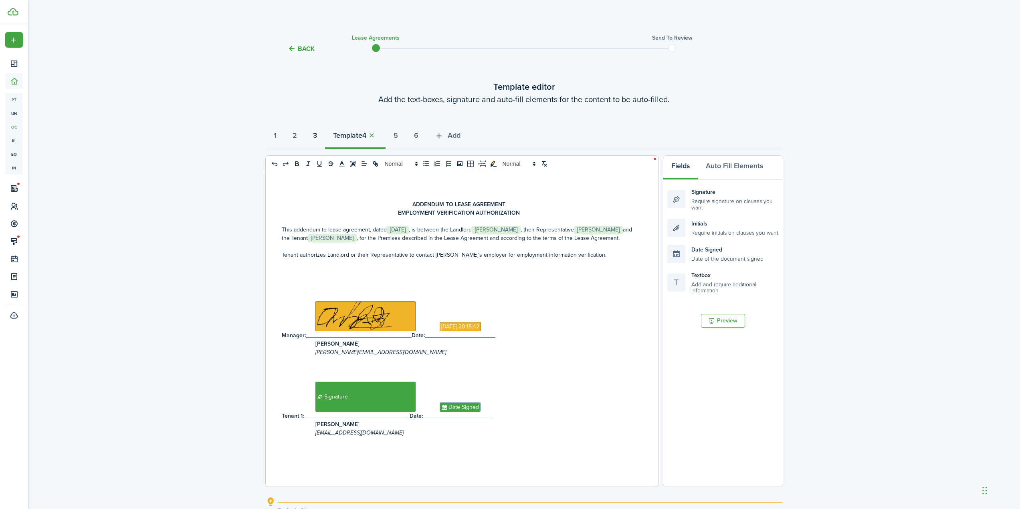
click at [317, 135] on strong "3" at bounding box center [315, 135] width 4 height 11
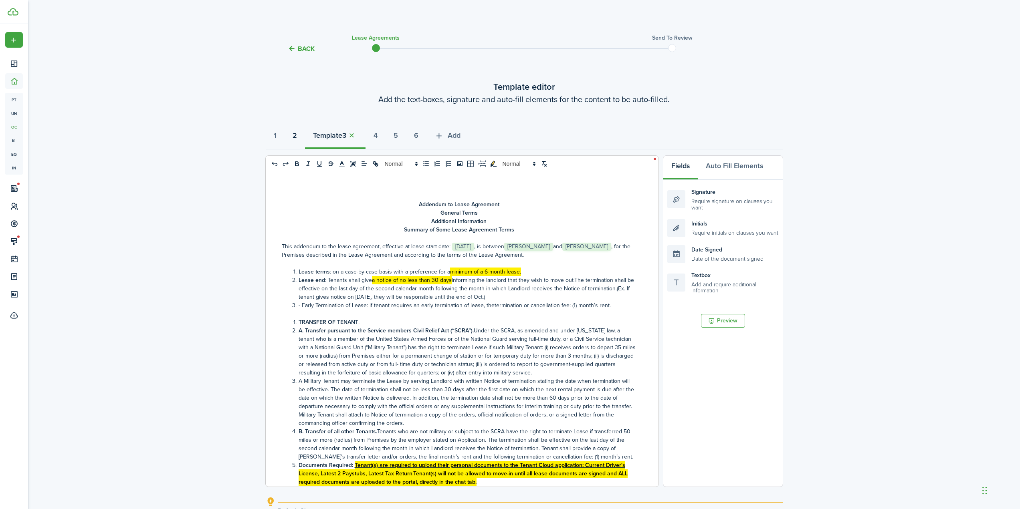
click at [297, 136] on strong "2" at bounding box center [295, 135] width 4 height 11
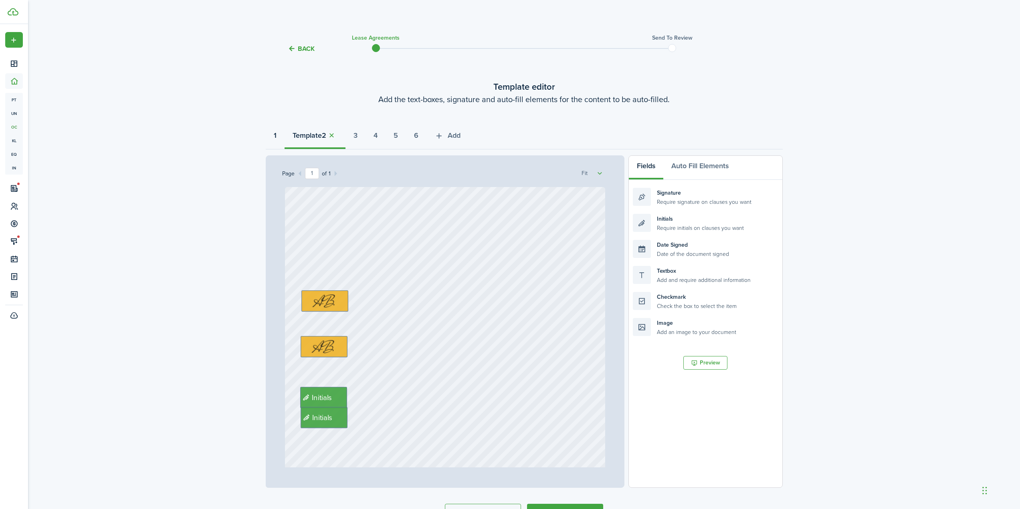
click at [277, 135] on strong "1" at bounding box center [275, 135] width 3 height 11
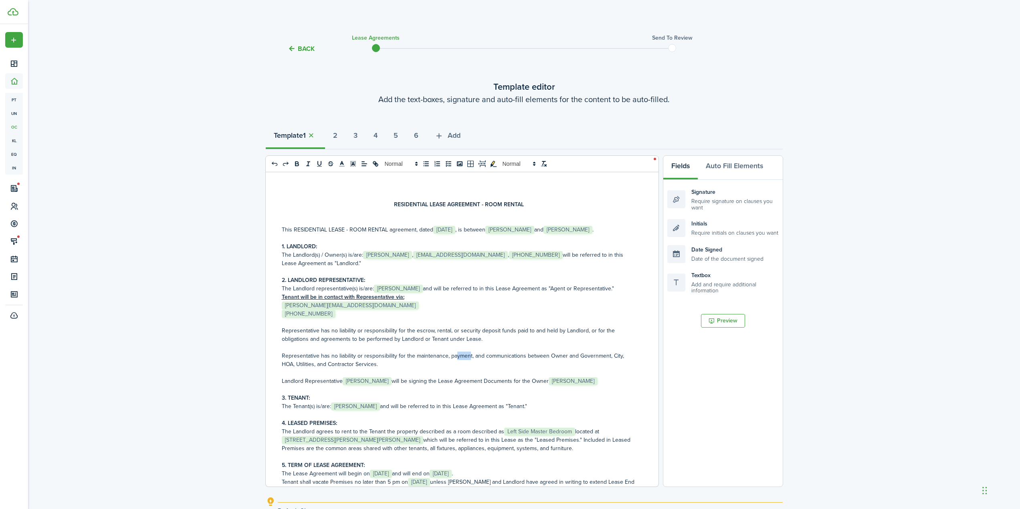
click at [485, 355] on p "Representative has no liability or responsibility for the maintenance, payment,…" at bounding box center [459, 360] width 355 height 17
click at [505, 356] on p "Representative has no liability or responsibility for the maintenance, payment,…" at bounding box center [459, 360] width 355 height 17
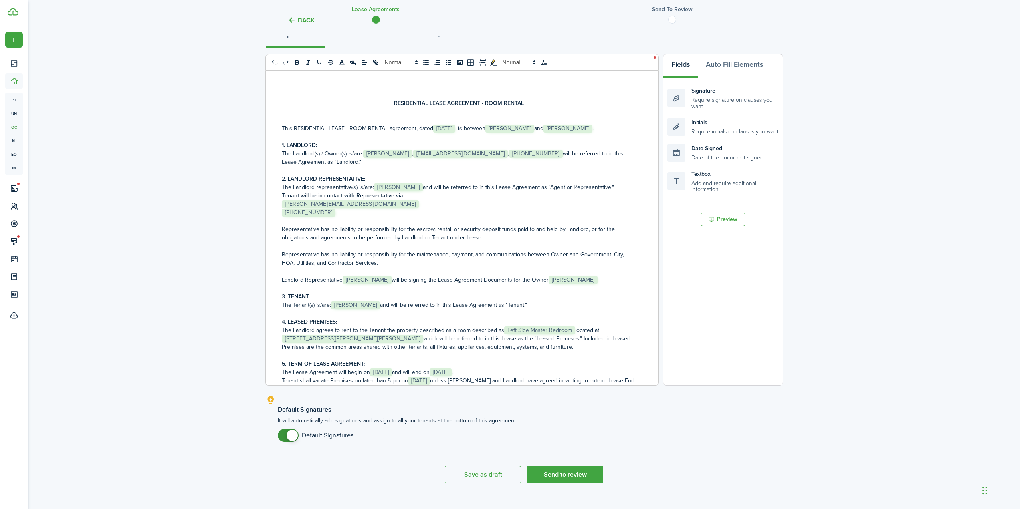
scroll to position [114, 0]
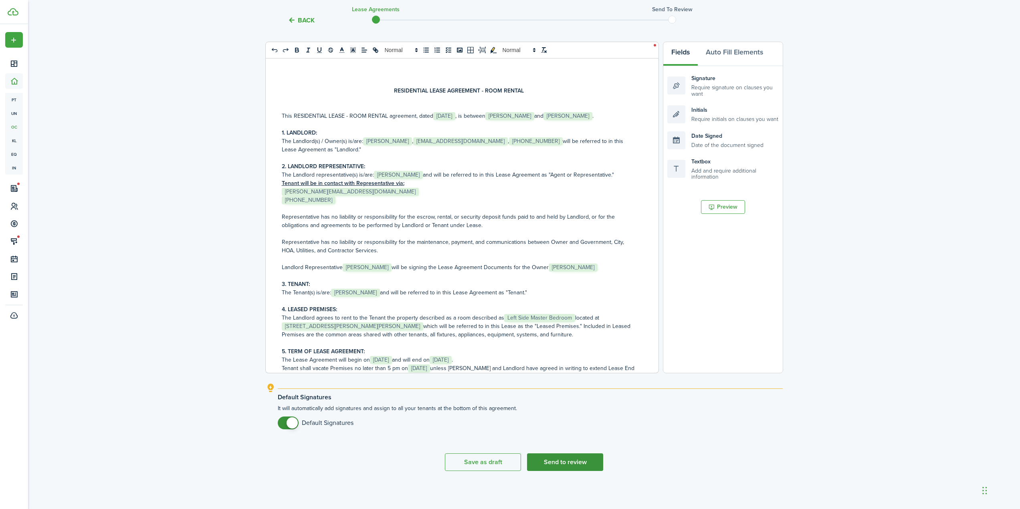
click at [589, 464] on button "Send to review" at bounding box center [565, 463] width 76 height 18
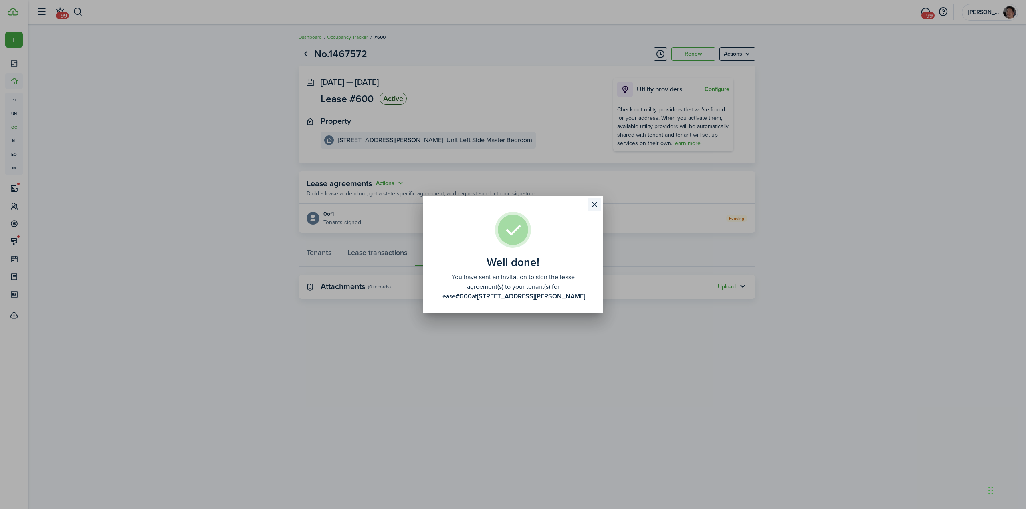
click at [597, 208] on button "Close modal" at bounding box center [595, 205] width 14 height 14
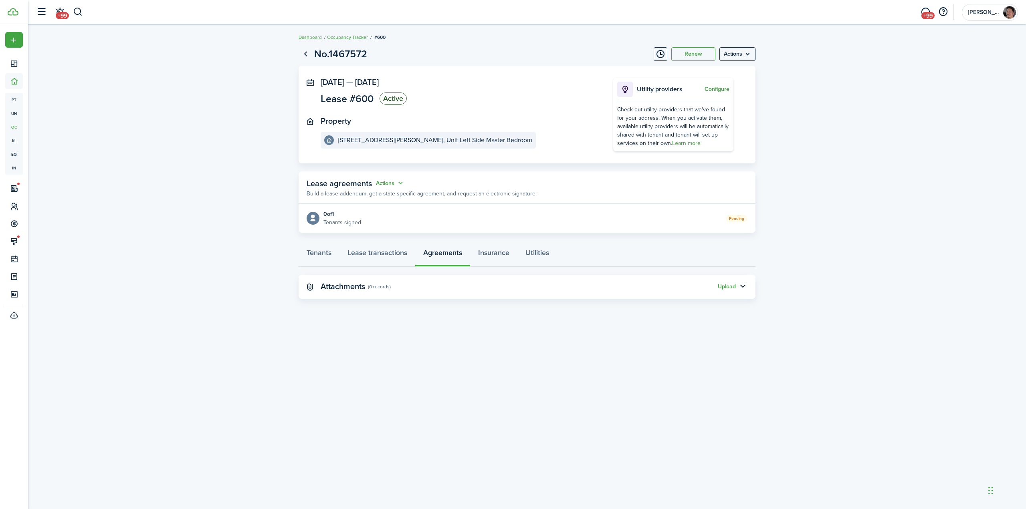
drag, startPoint x: 847, startPoint y: 148, endPoint x: 845, endPoint y: 135, distance: 12.5
click at [846, 147] on lease-view "No.1467572 Renew Actions [DATE] — [DATE] Lease #600 Active Property [STREET_ADD…" at bounding box center [527, 172] width 998 height 261
